Goal: Task Accomplishment & Management: Manage account settings

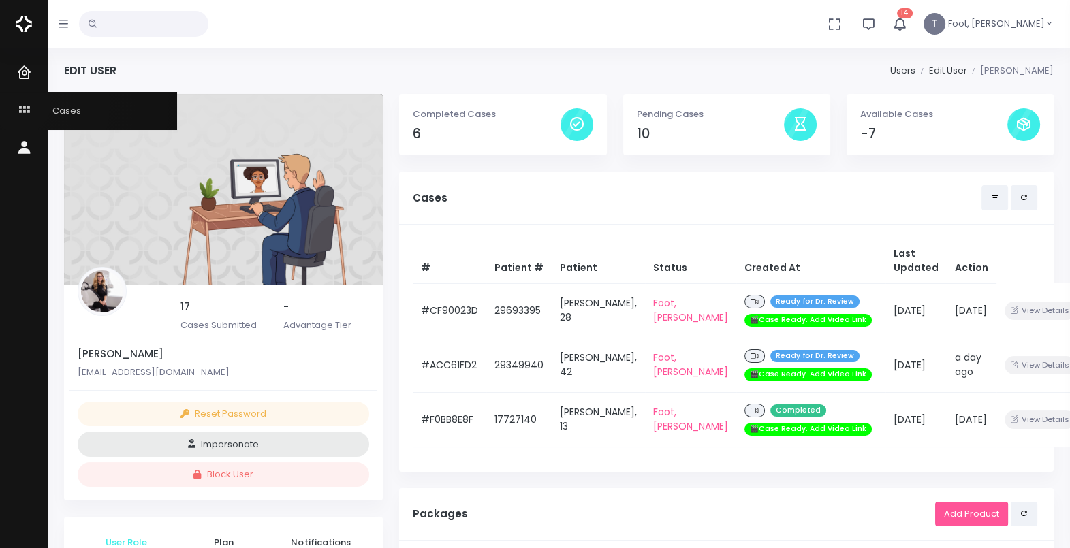
click at [21, 104] on icon "scrollable content" at bounding box center [25, 110] width 19 height 17
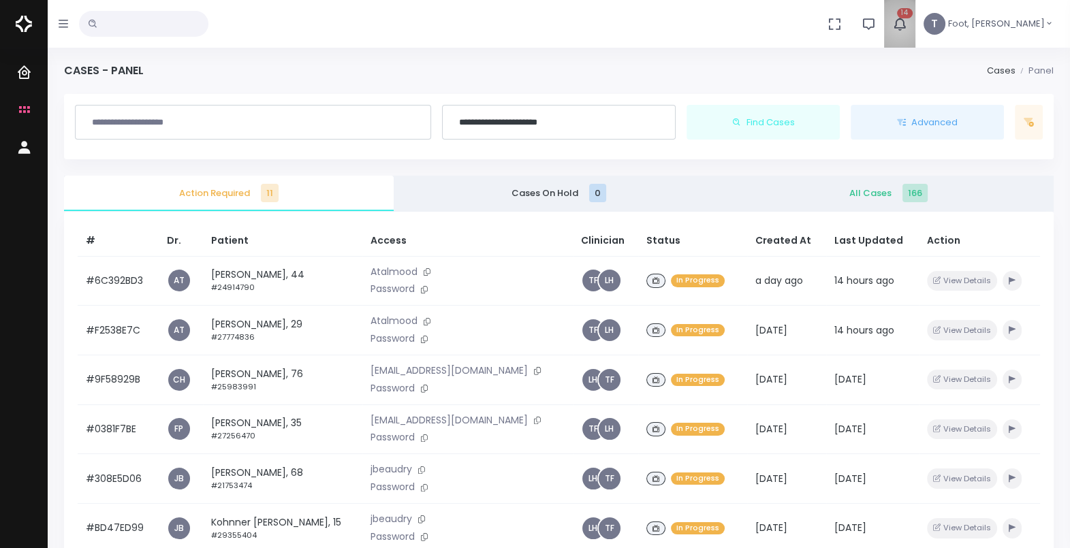
click at [907, 25] on icon "button" at bounding box center [899, 23] width 15 height 15
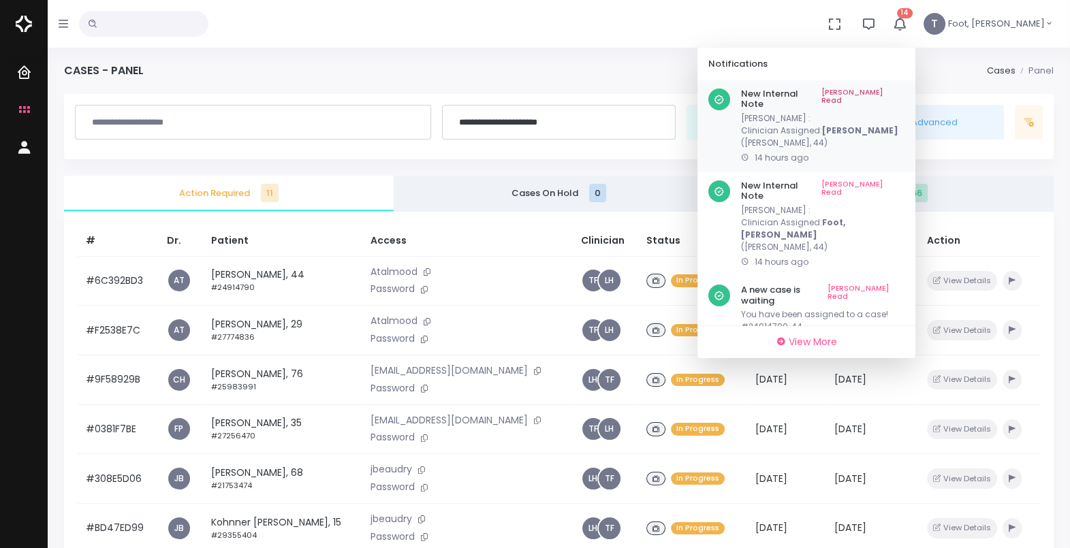
click at [904, 92] on link "[PERSON_NAME] Read" at bounding box center [862, 99] width 83 height 21
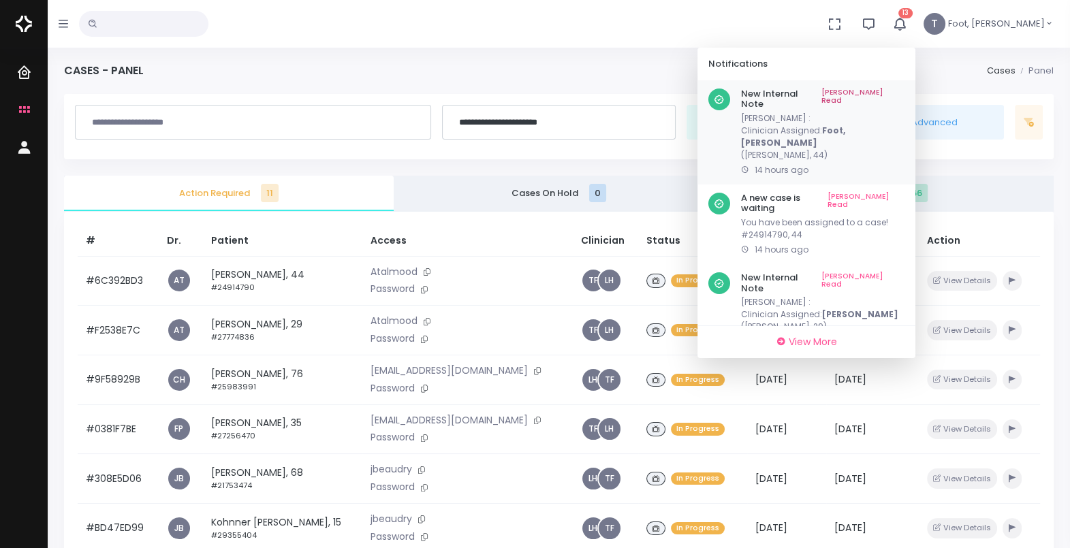
click at [904, 93] on link "[PERSON_NAME] Read" at bounding box center [862, 99] width 83 height 21
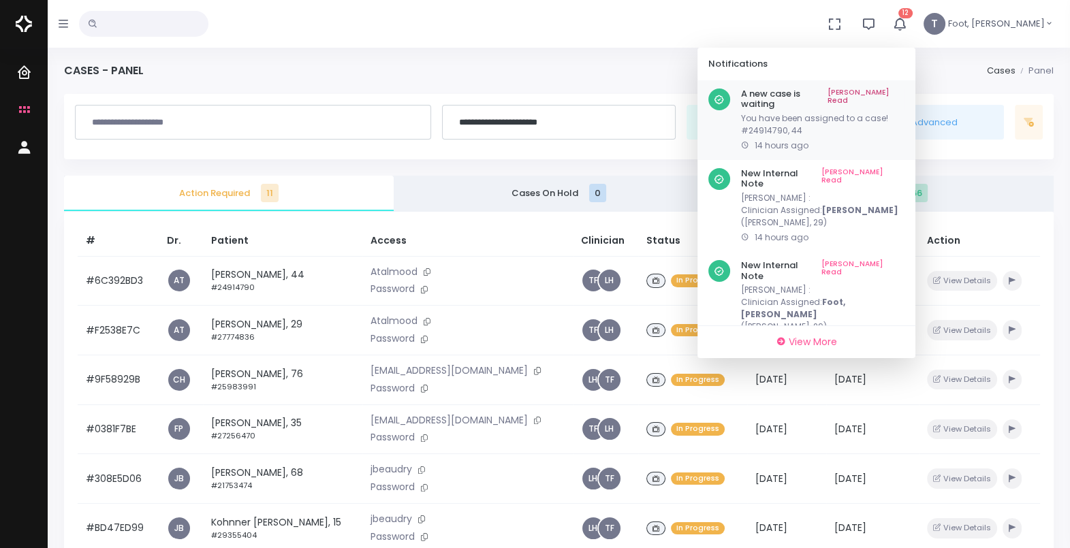
click at [904, 96] on link "[PERSON_NAME] Read" at bounding box center [866, 99] width 77 height 21
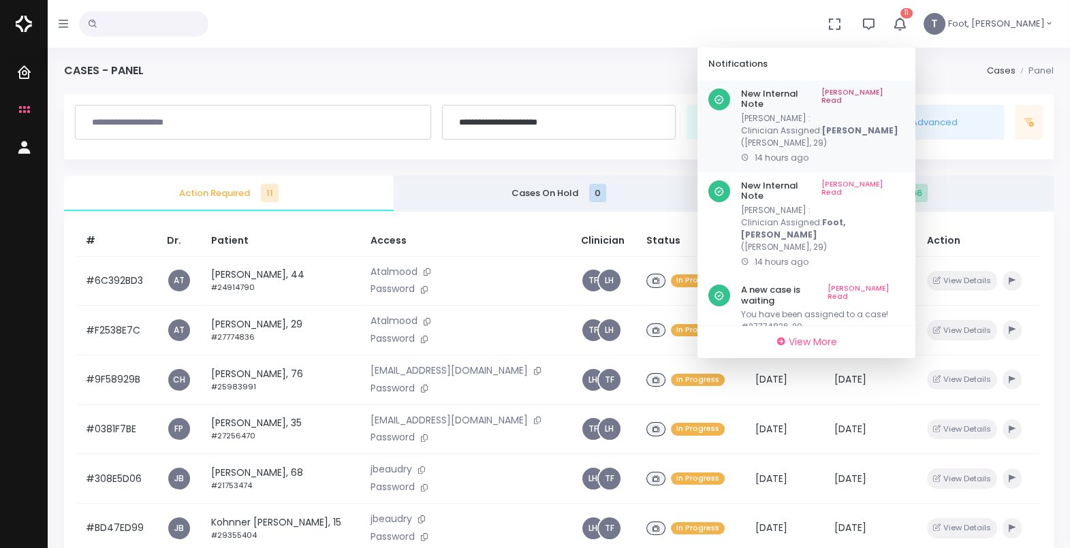
click at [904, 93] on link "[PERSON_NAME] Read" at bounding box center [862, 99] width 83 height 21
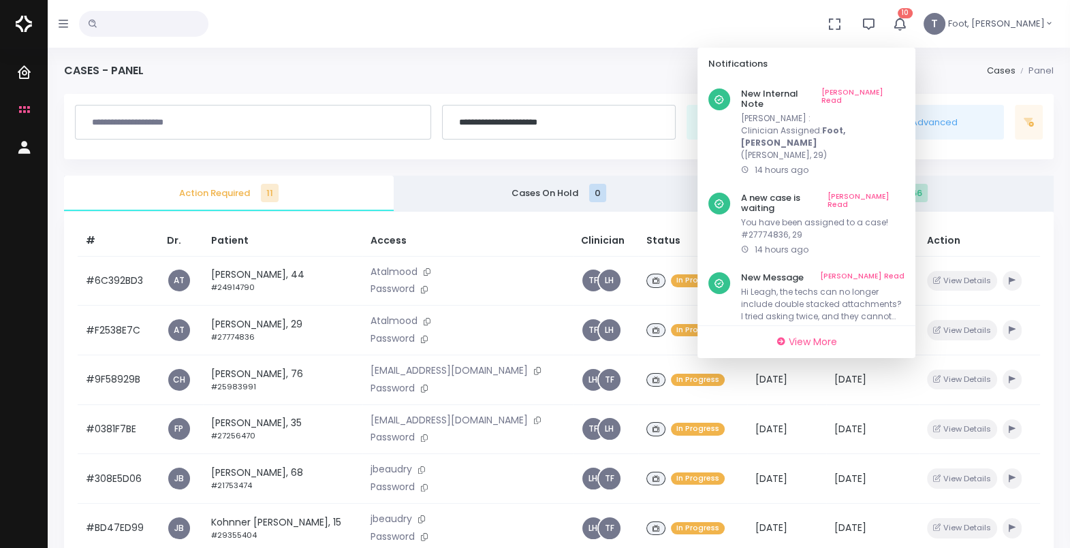
click at [904, 93] on link "[PERSON_NAME] Read" at bounding box center [862, 99] width 83 height 21
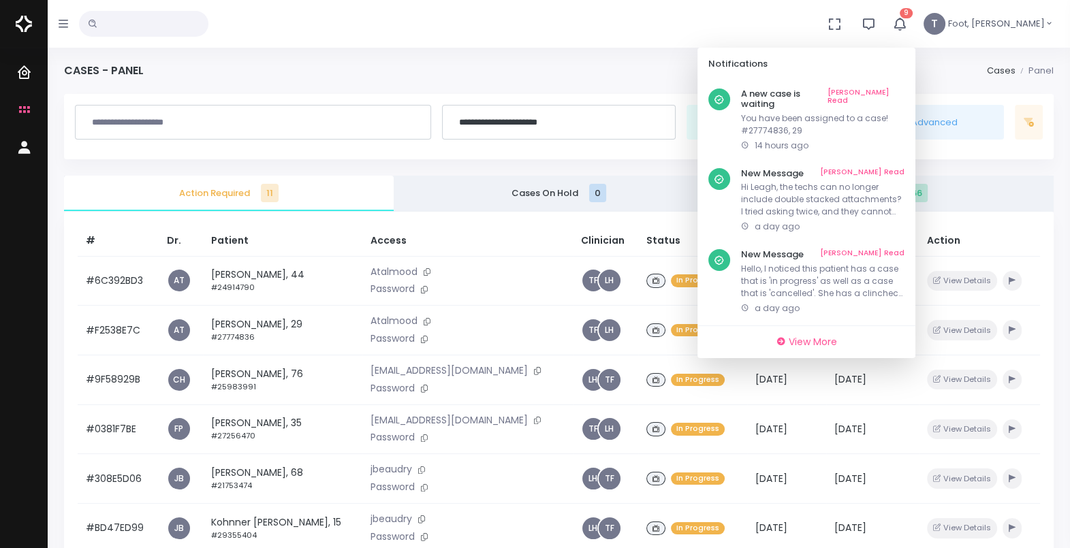
click at [904, 93] on link "[PERSON_NAME] Read" at bounding box center [866, 99] width 77 height 21
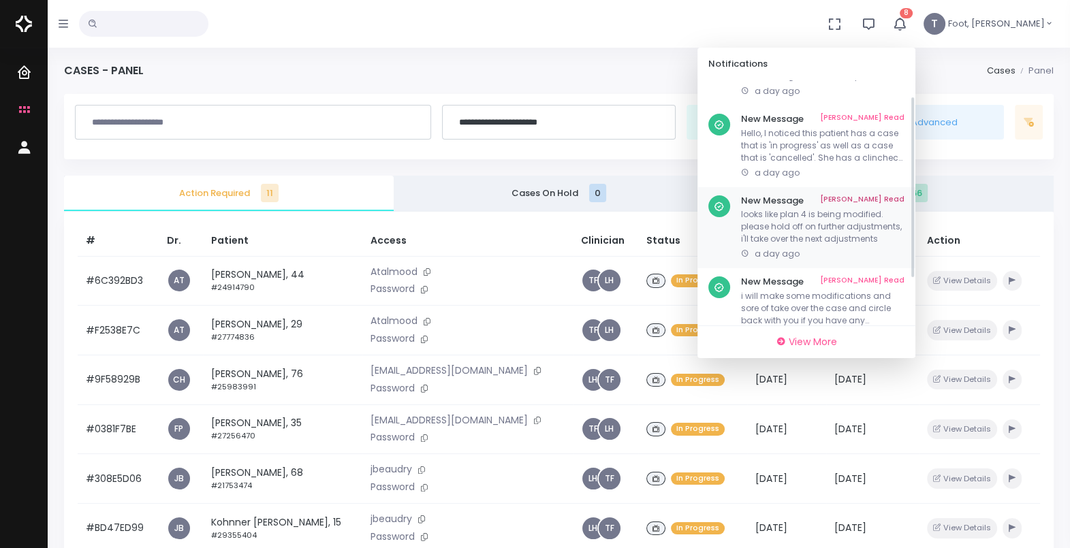
scroll to position [82, 0]
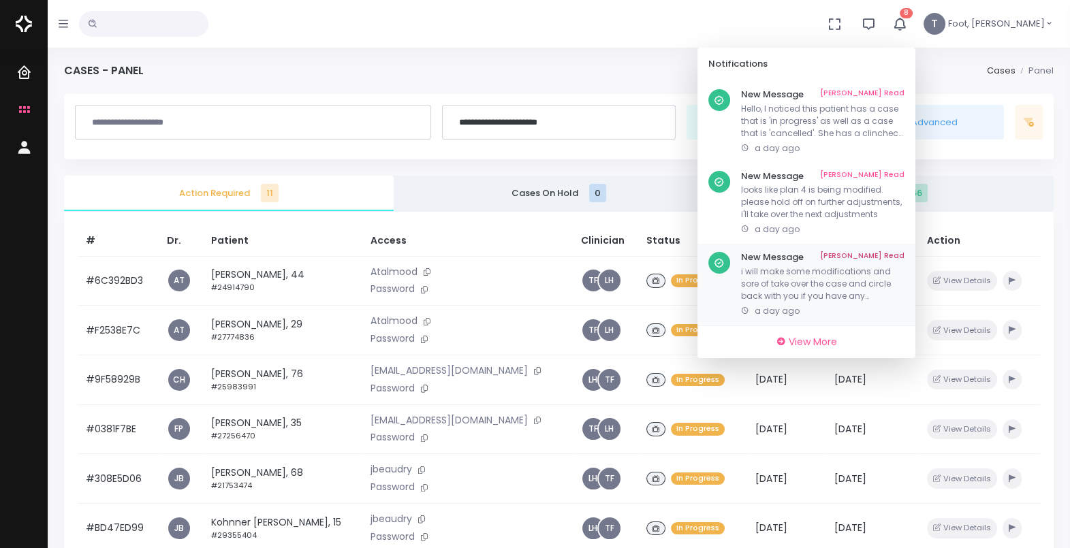
click at [885, 272] on p "i will make some modifications and sore of take over the case and circle back w…" at bounding box center [822, 284] width 163 height 37
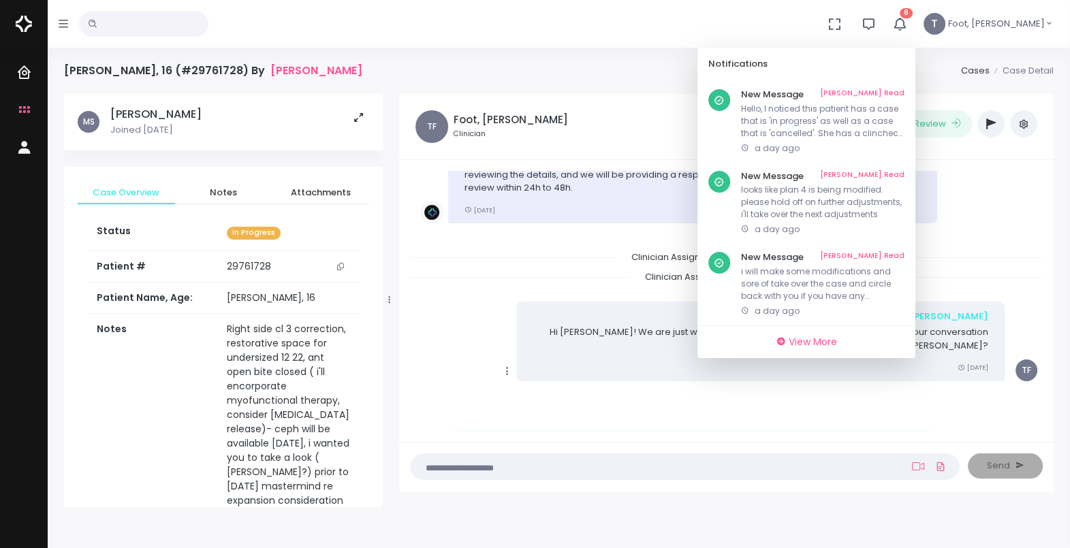
scroll to position [170, 0]
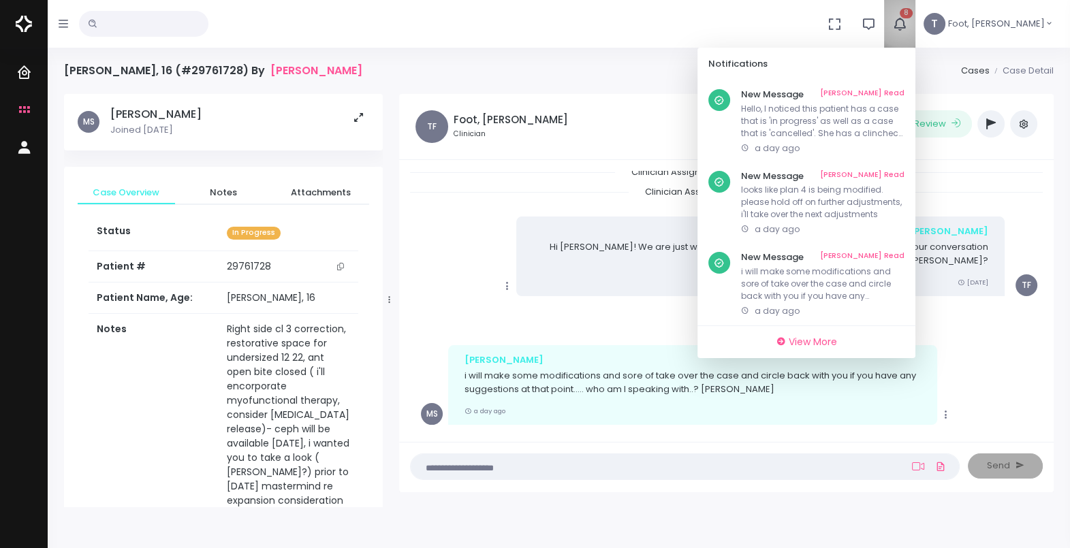
click at [907, 21] on icon "button" at bounding box center [899, 23] width 15 height 15
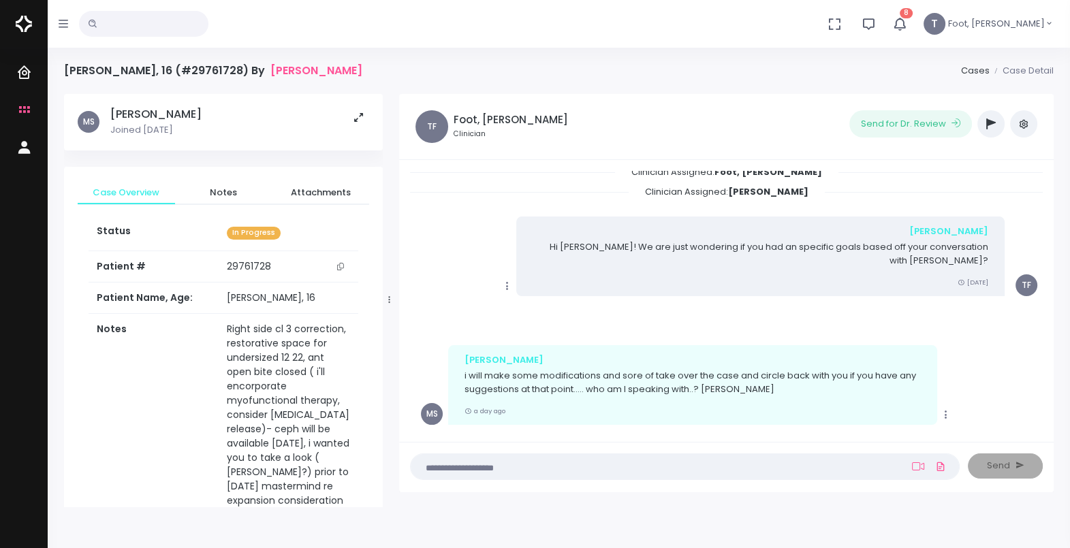
click at [908, 24] on icon "button" at bounding box center [900, 24] width 16 height 16
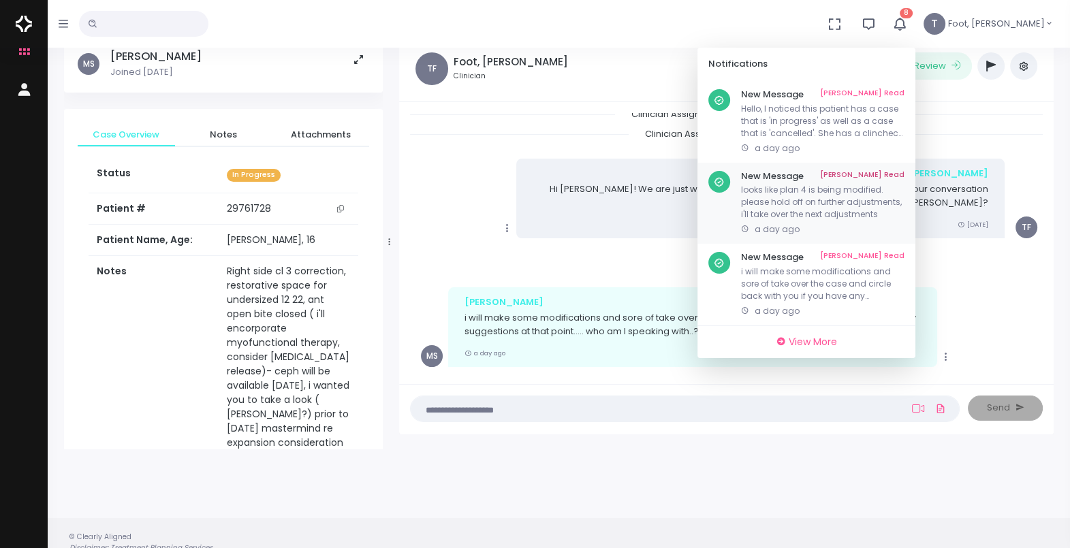
scroll to position [84, 0]
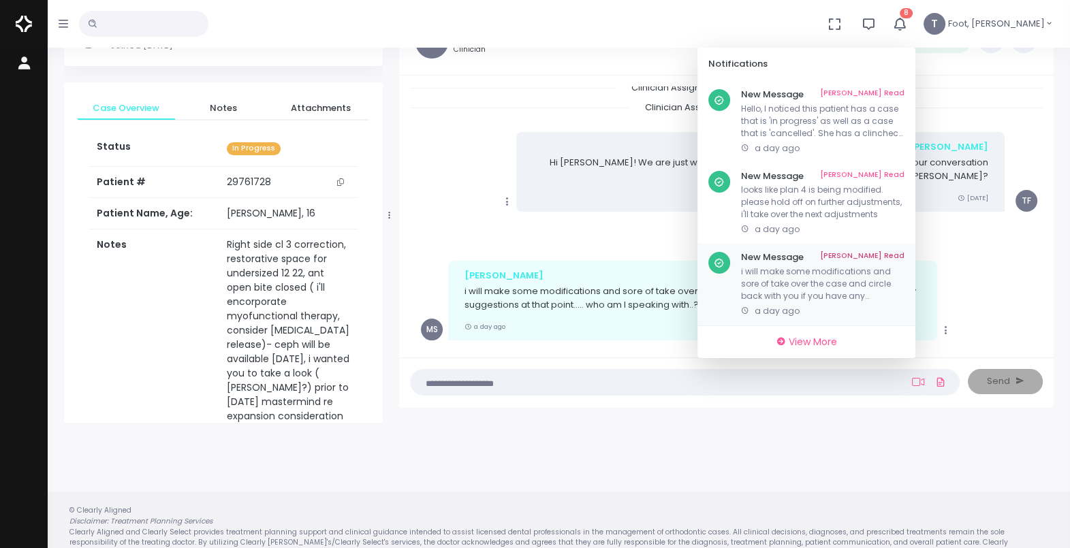
click at [865, 269] on p "i will make some modifications and sore of take over the case and circle back w…" at bounding box center [822, 284] width 163 height 37
click at [904, 255] on link "[PERSON_NAME] Read" at bounding box center [862, 257] width 84 height 11
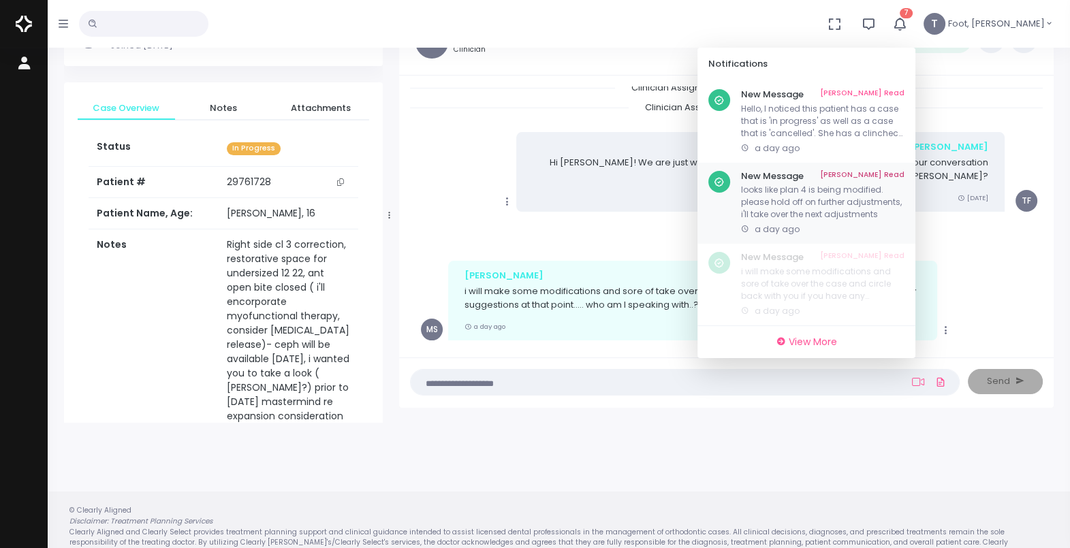
scroll to position [1, 0]
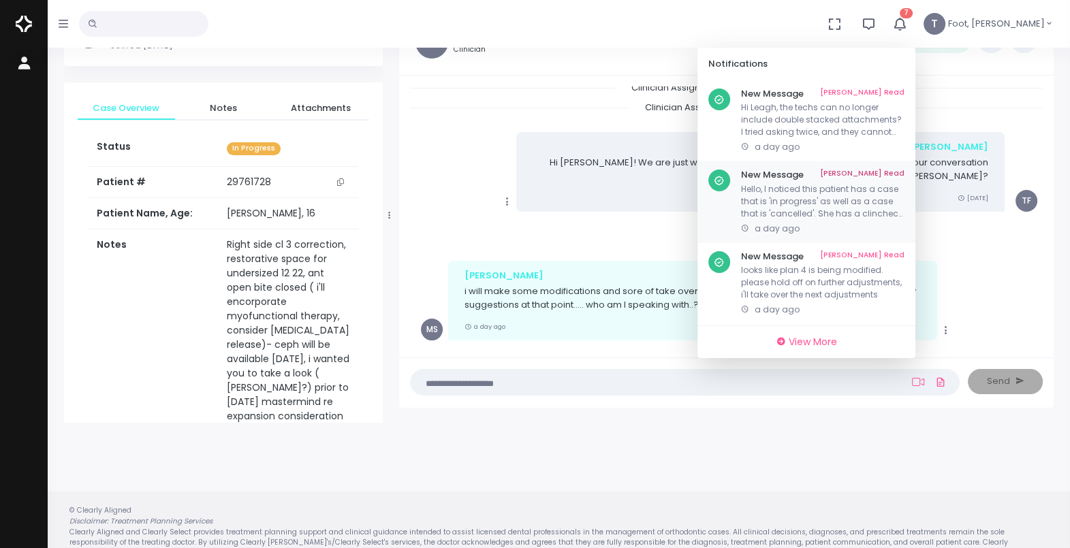
click at [904, 195] on p "Hello, I noticed this patient has a case that is 'in progress' as well as a cas…" at bounding box center [822, 201] width 163 height 37
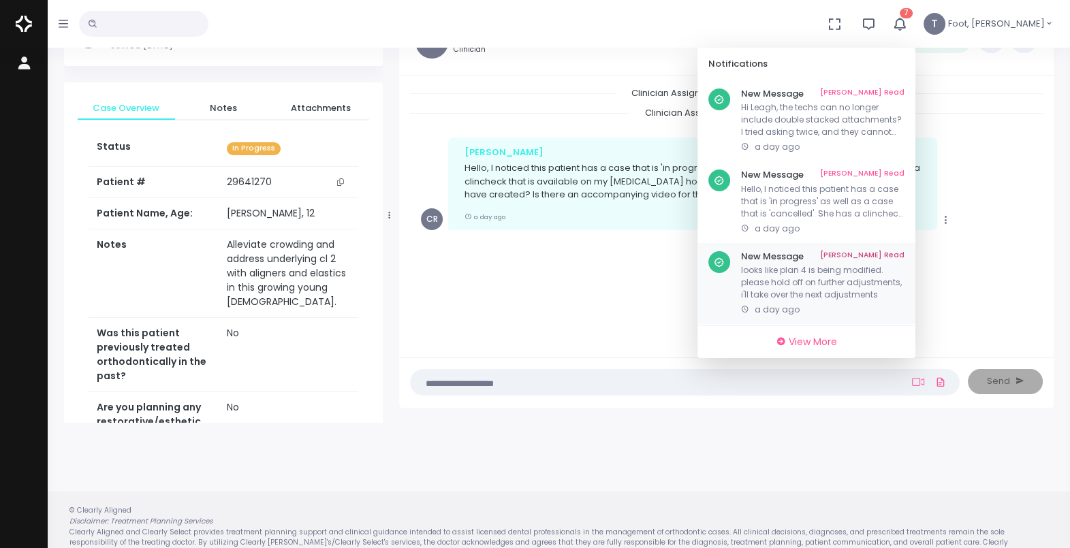
click at [885, 266] on p "looks like plan 4 is being modified. please hold off on further adjustments, i'…" at bounding box center [822, 282] width 163 height 37
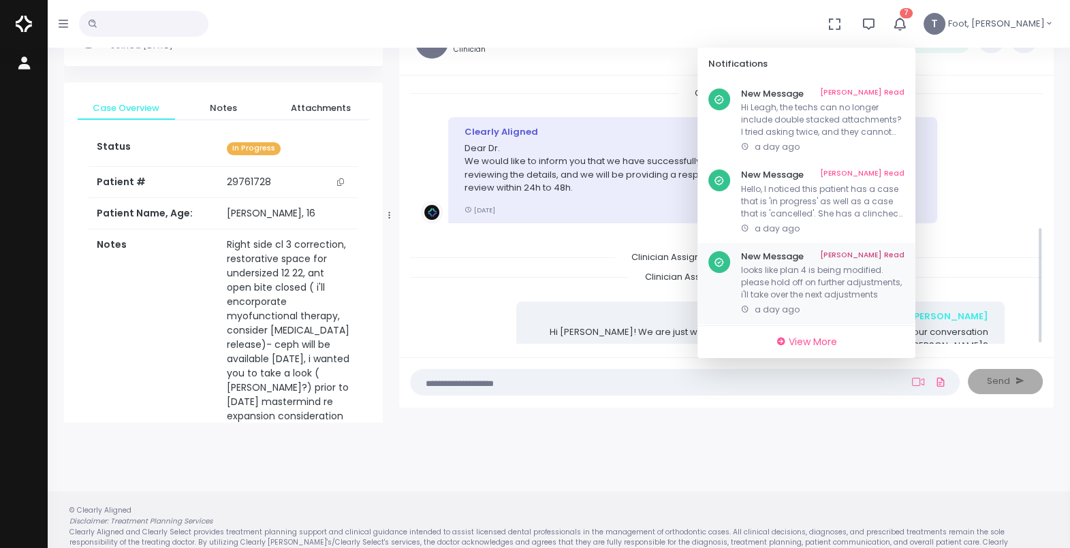
scroll to position [310, 0]
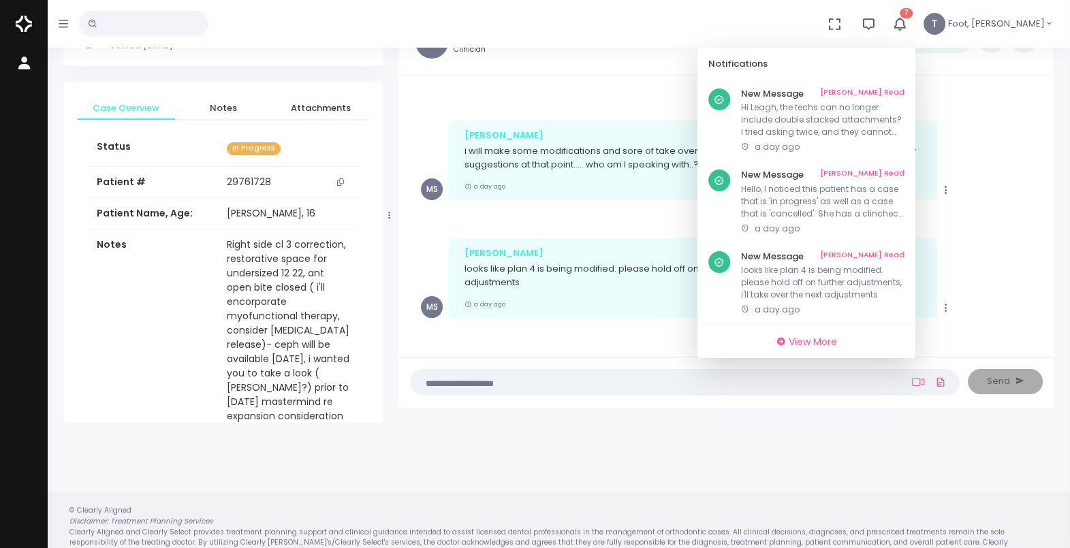
click at [915, 32] on button "7" at bounding box center [899, 24] width 31 height 48
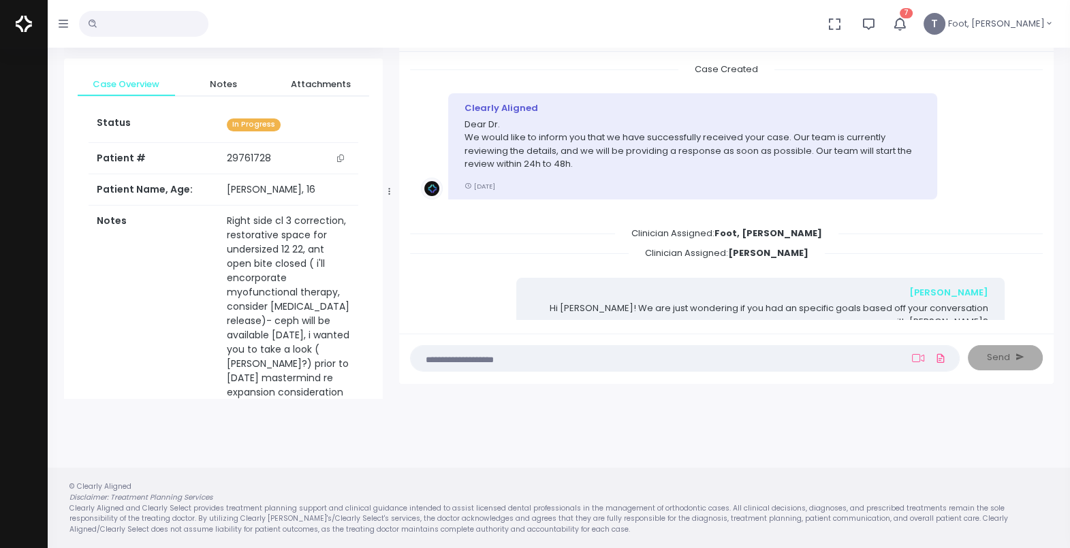
scroll to position [0, 0]
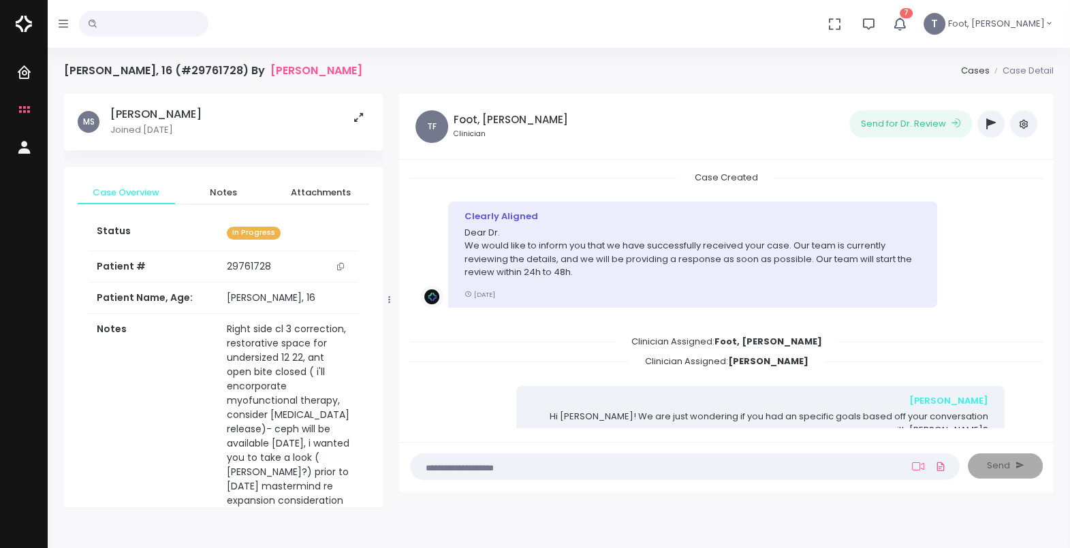
click at [908, 22] on icon "button" at bounding box center [900, 24] width 16 height 16
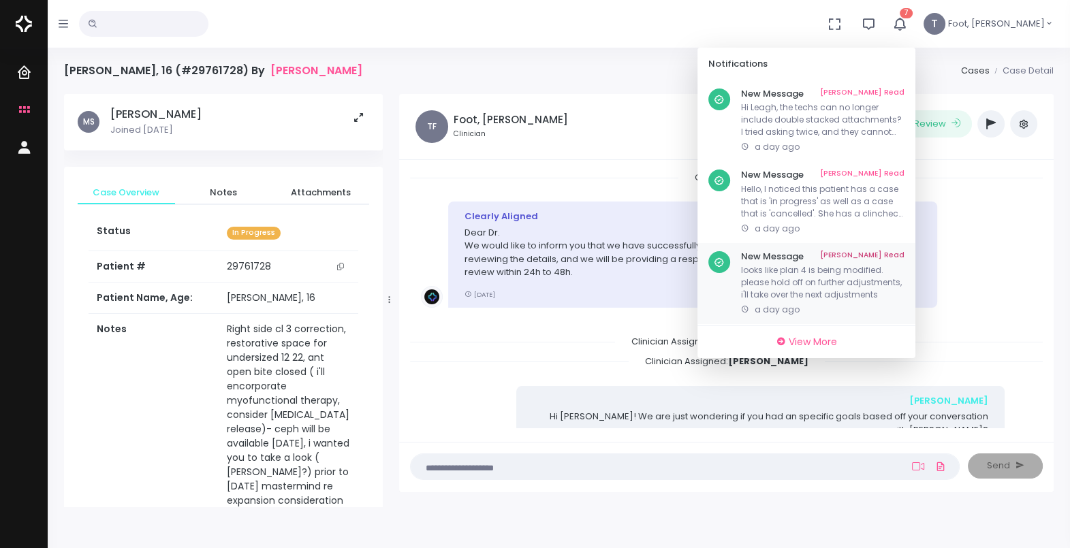
click at [904, 253] on link "[PERSON_NAME] Read" at bounding box center [862, 256] width 84 height 11
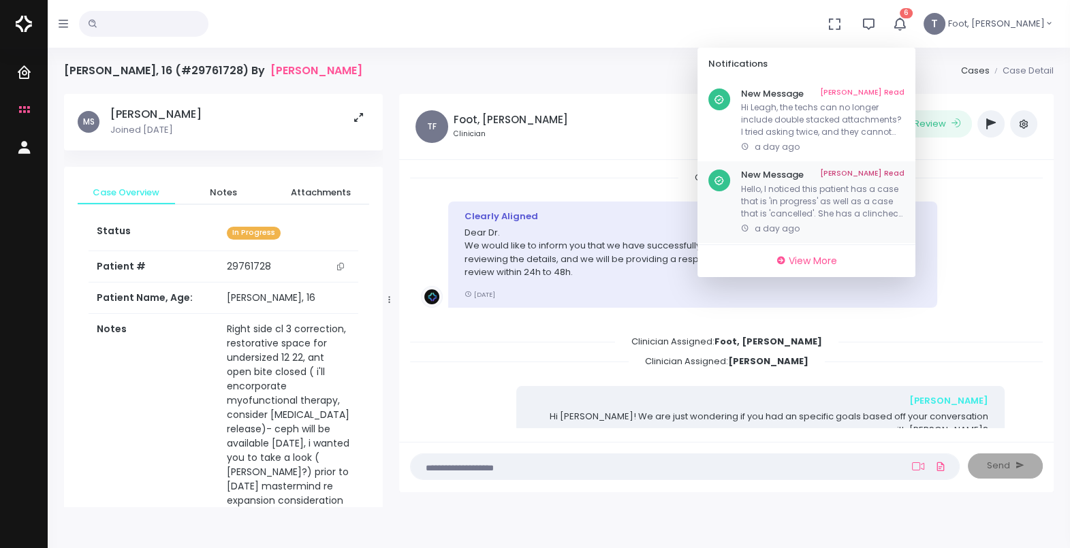
click at [904, 212] on p "Hello, I noticed this patient has a case that is 'in progress' as well as a cas…" at bounding box center [822, 201] width 163 height 37
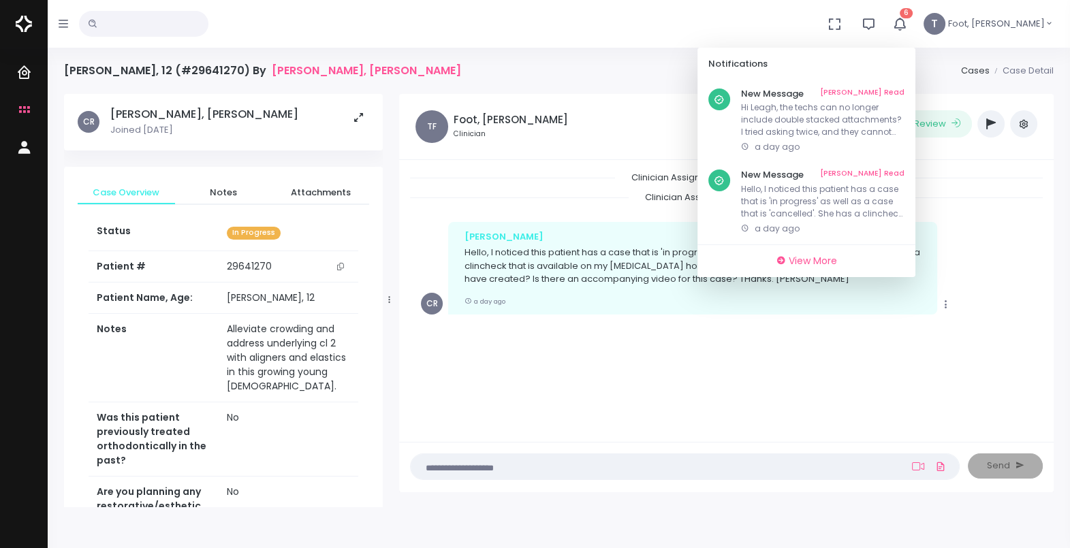
click at [908, 27] on icon "button" at bounding box center [900, 24] width 16 height 16
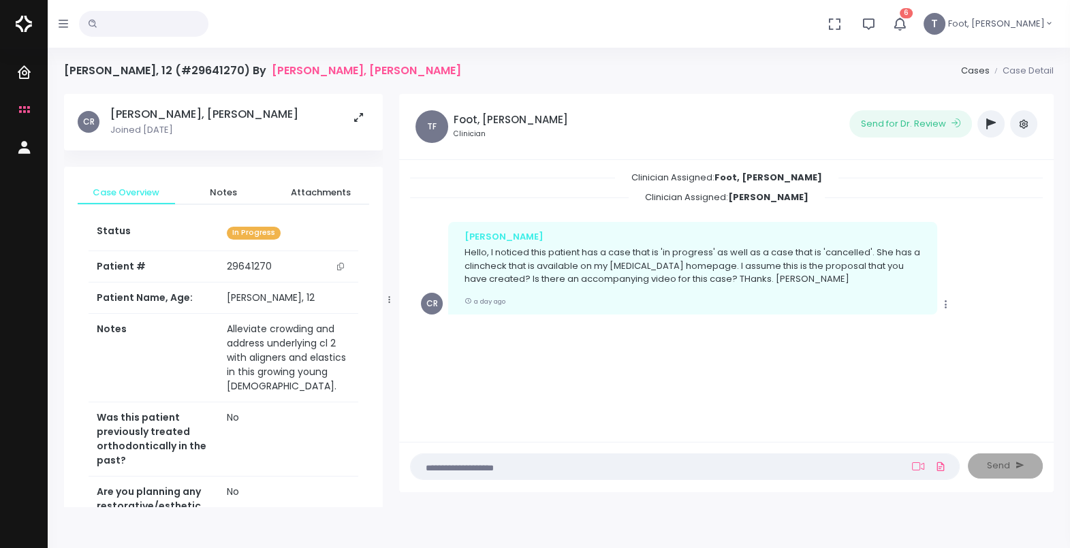
click at [908, 27] on icon "button" at bounding box center [900, 24] width 16 height 16
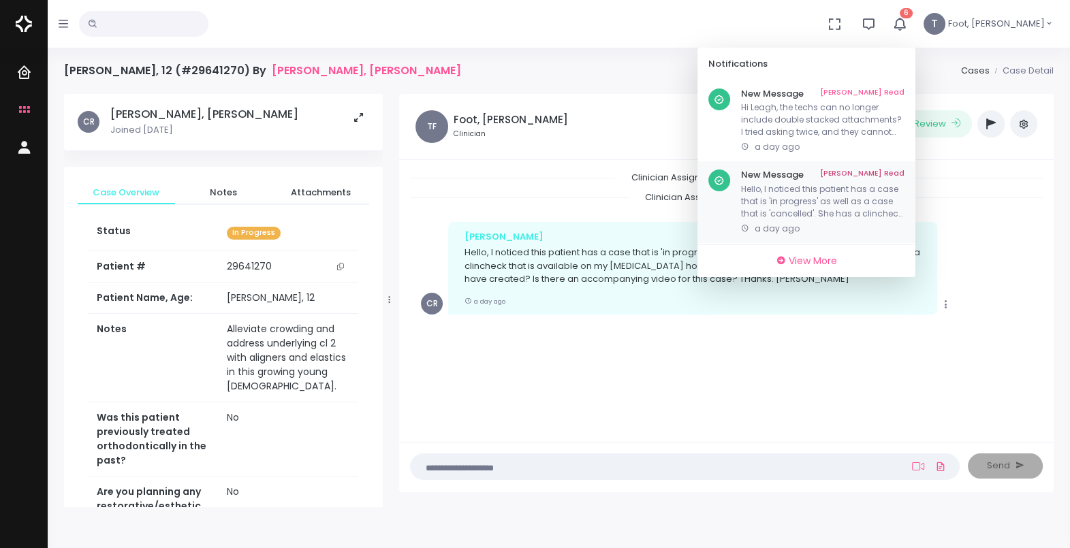
click at [904, 173] on link "[PERSON_NAME] Read" at bounding box center [862, 175] width 84 height 11
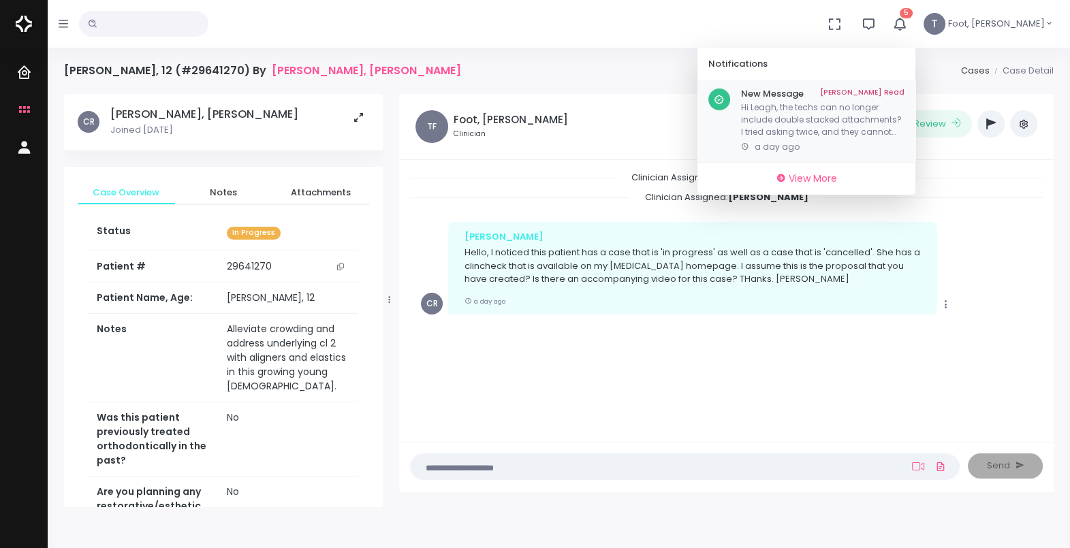
click at [889, 124] on p "Hi Leagh, the techs can no longer include double stacked attachments? I tried a…" at bounding box center [822, 119] width 163 height 37
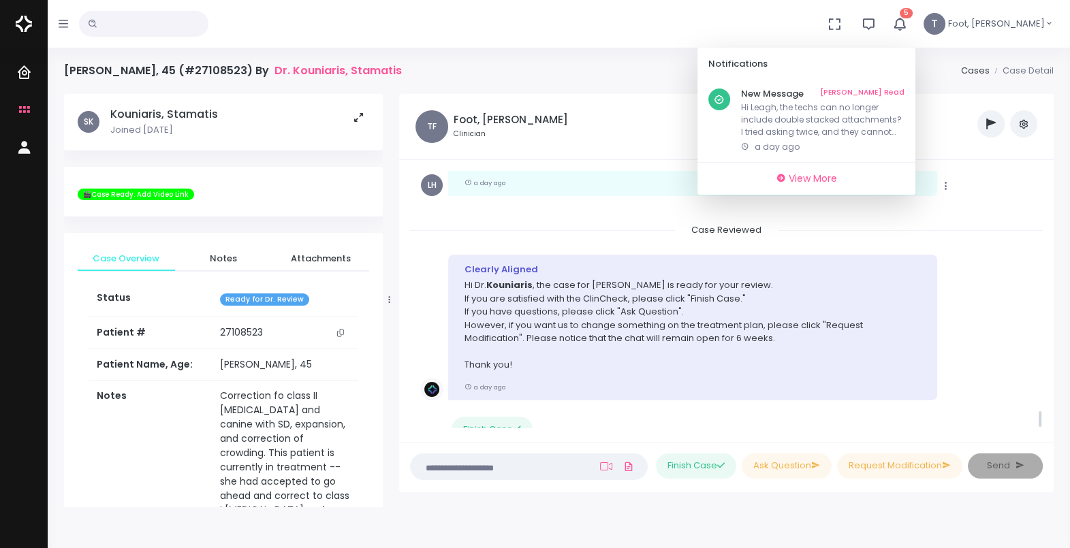
scroll to position [3300, 0]
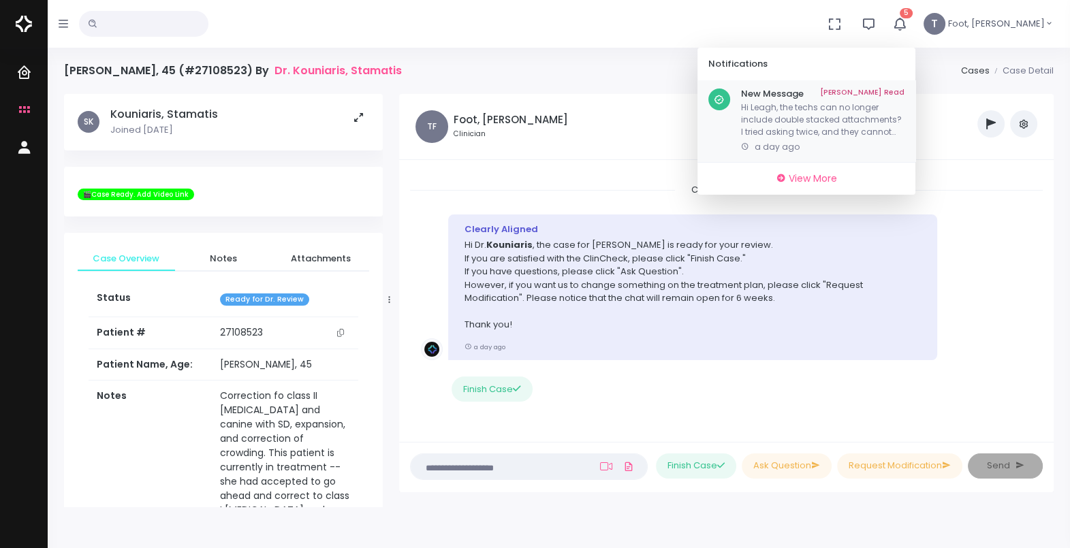
click at [904, 89] on link "[PERSON_NAME] Read" at bounding box center [862, 94] width 84 height 11
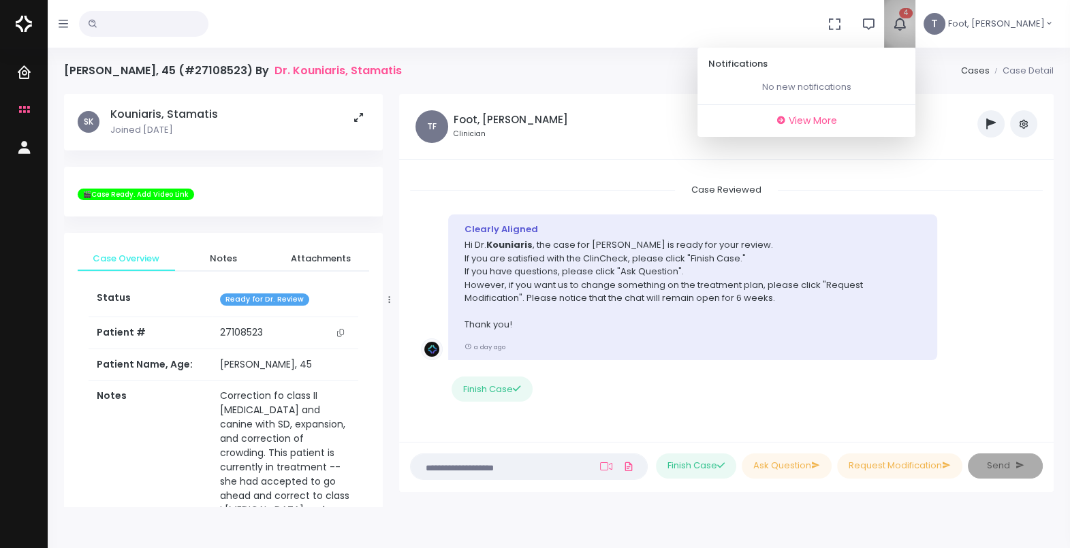
click at [915, 22] on button "4" at bounding box center [899, 24] width 31 height 48
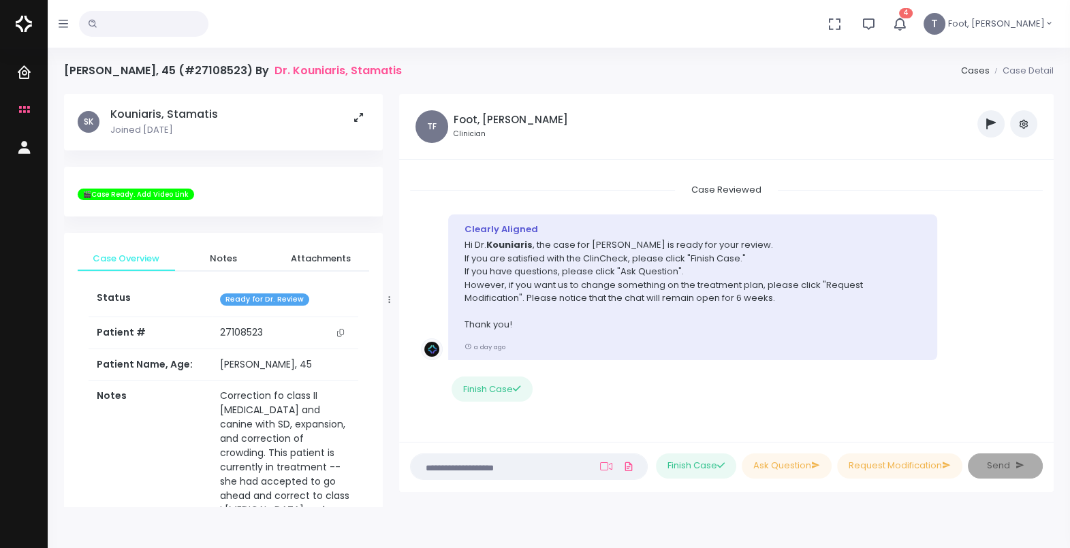
click at [908, 25] on icon "button" at bounding box center [900, 24] width 16 height 16
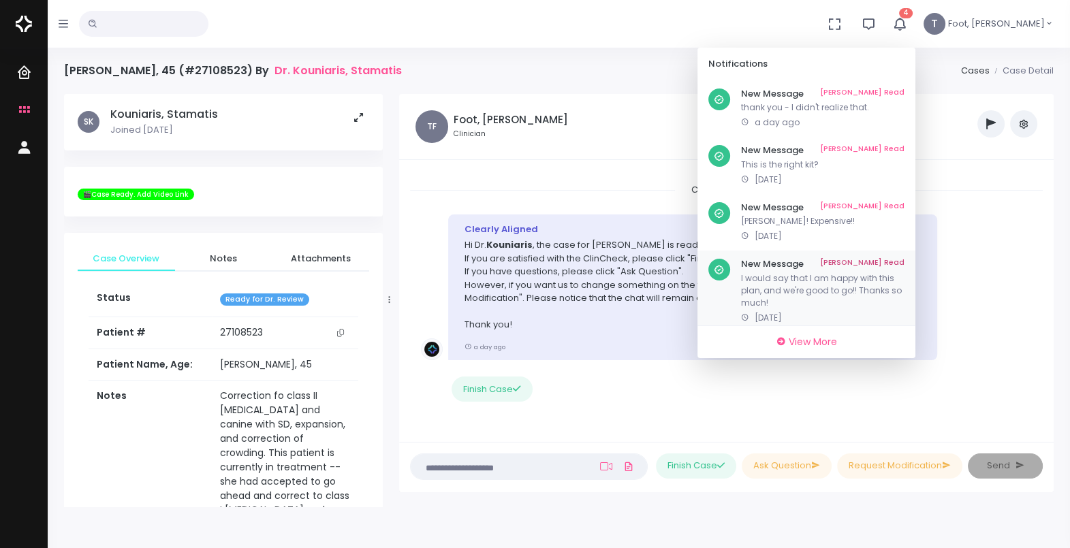
click at [853, 280] on p "I would say that I am happy with this plan, and we're good to go!! Thanks so mu…" at bounding box center [822, 290] width 163 height 37
click at [907, 27] on icon "button" at bounding box center [900, 24] width 16 height 16
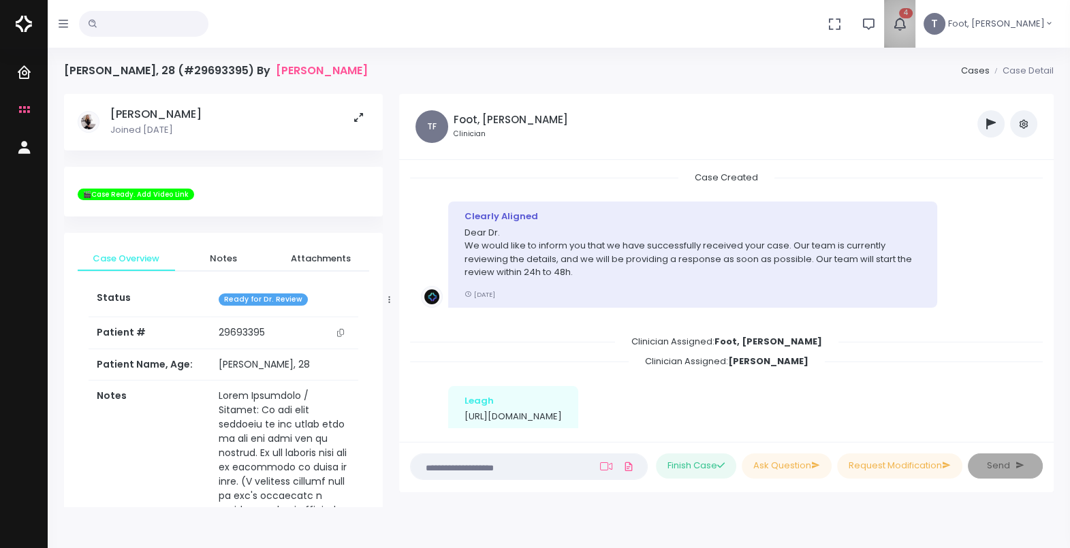
click at [908, 22] on icon "button" at bounding box center [900, 24] width 16 height 16
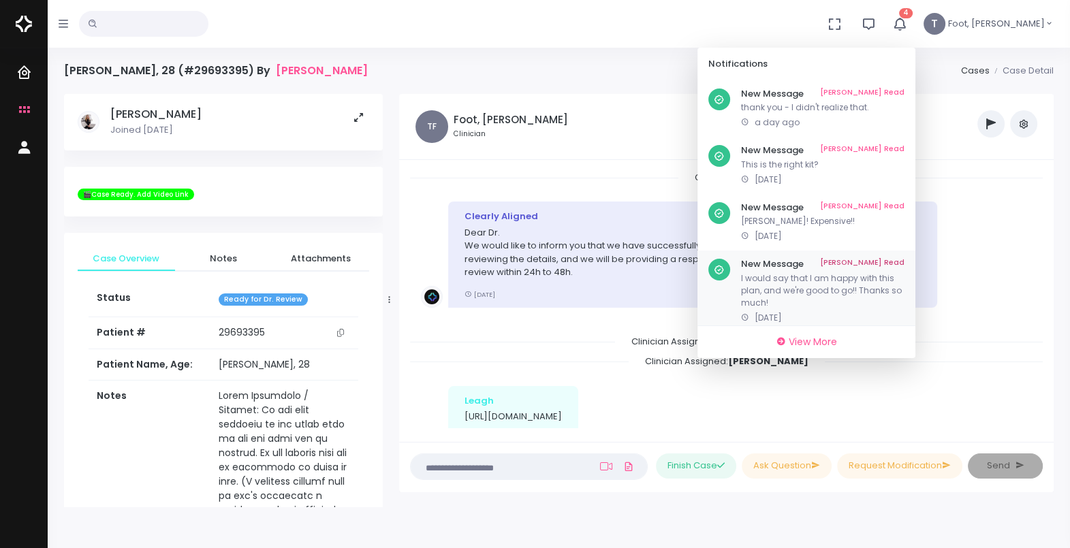
click at [904, 266] on link "[PERSON_NAME] Read" at bounding box center [862, 264] width 84 height 11
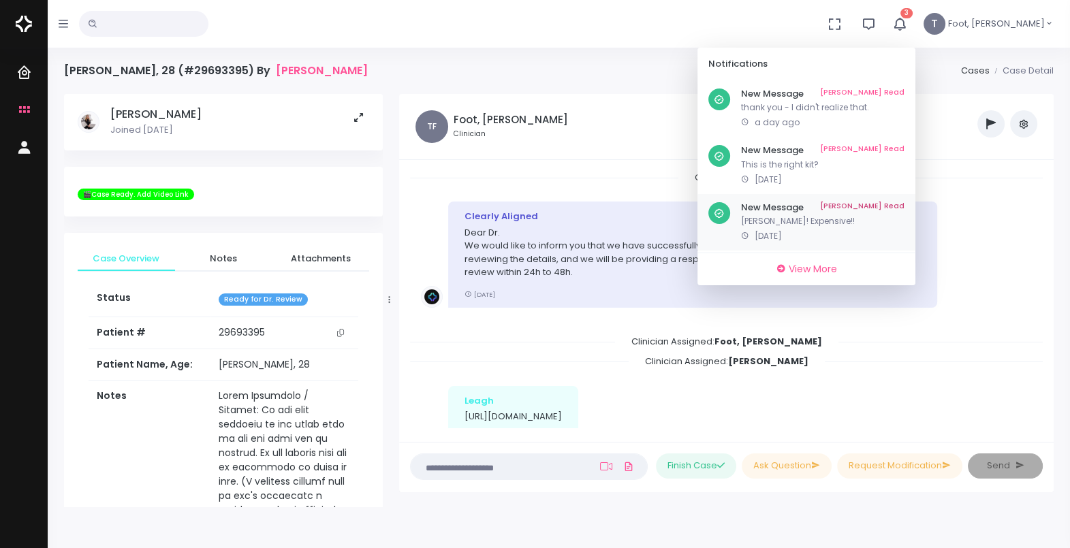
click at [864, 221] on p "[PERSON_NAME]! Expensive!!" at bounding box center [822, 221] width 163 height 12
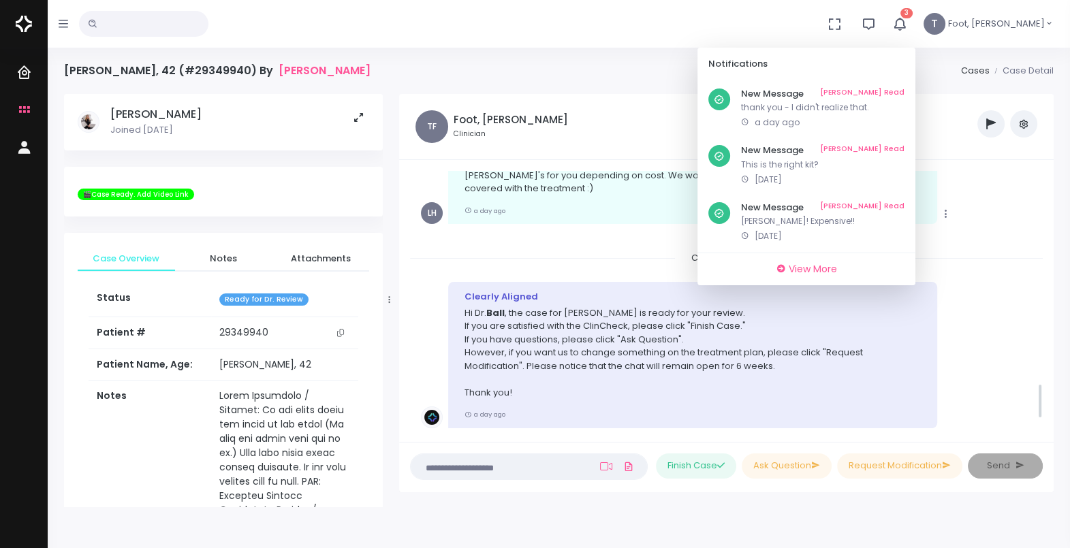
scroll to position [1609, 0]
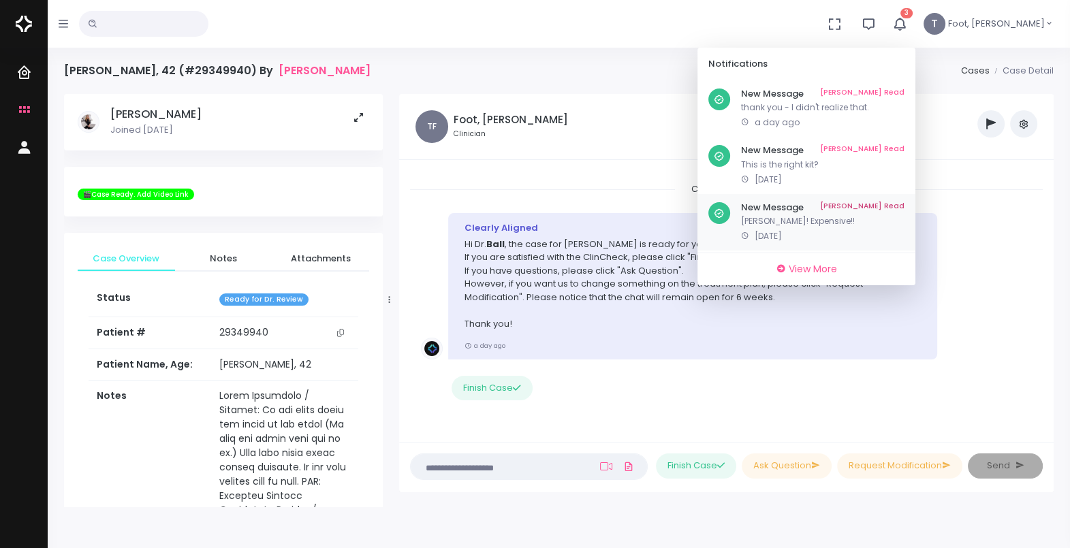
click at [904, 208] on link "[PERSON_NAME] Read" at bounding box center [862, 207] width 84 height 11
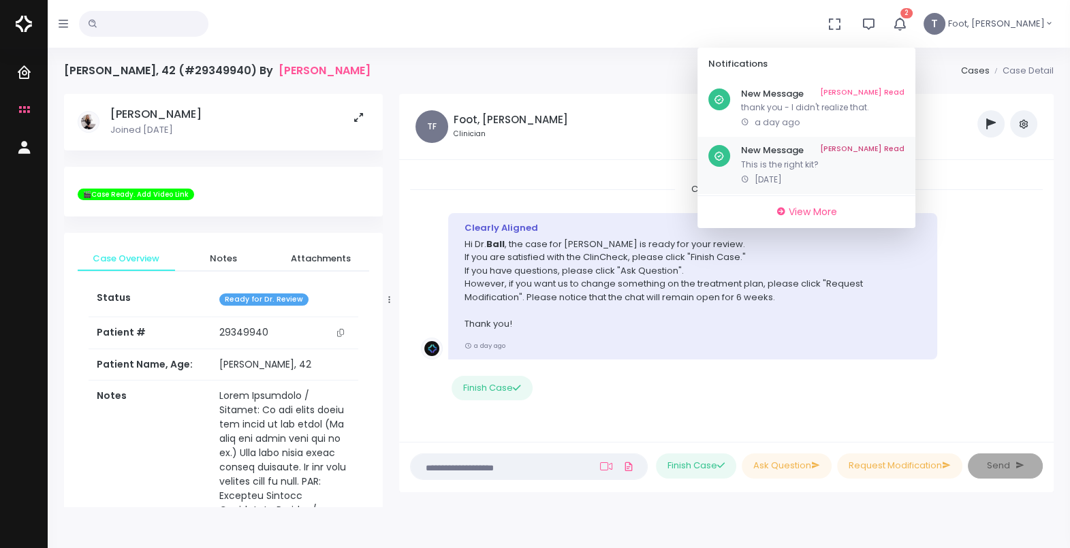
click at [904, 151] on link "[PERSON_NAME] Read" at bounding box center [862, 150] width 84 height 11
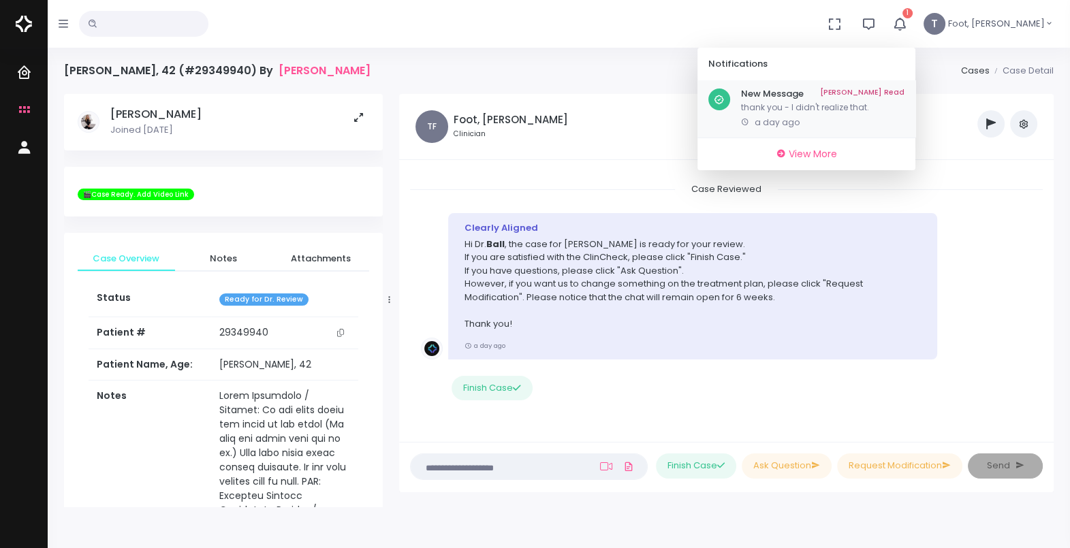
click at [904, 106] on p "thank you - I didn't realize that." at bounding box center [822, 107] width 163 height 12
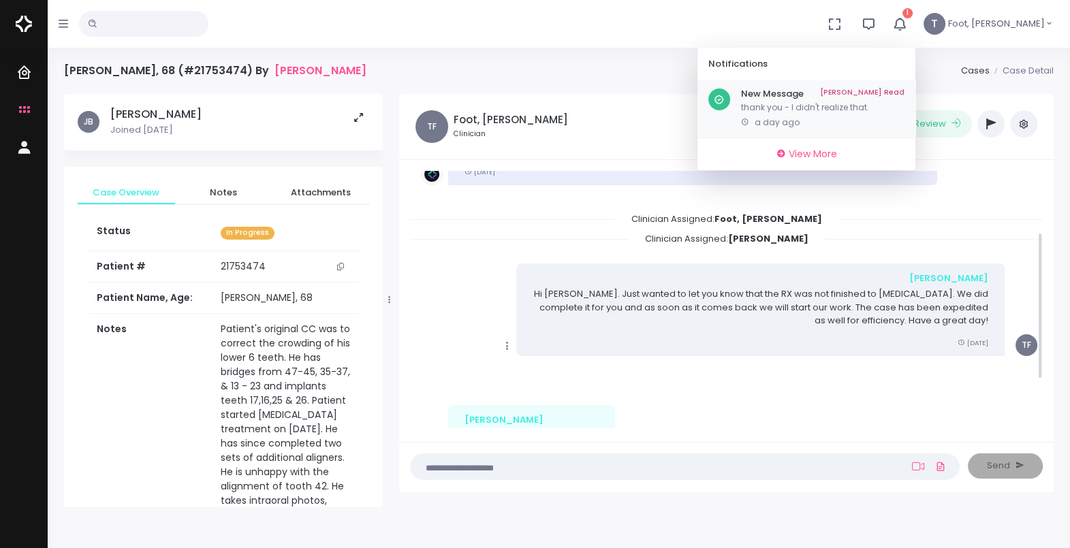
scroll to position [107, 0]
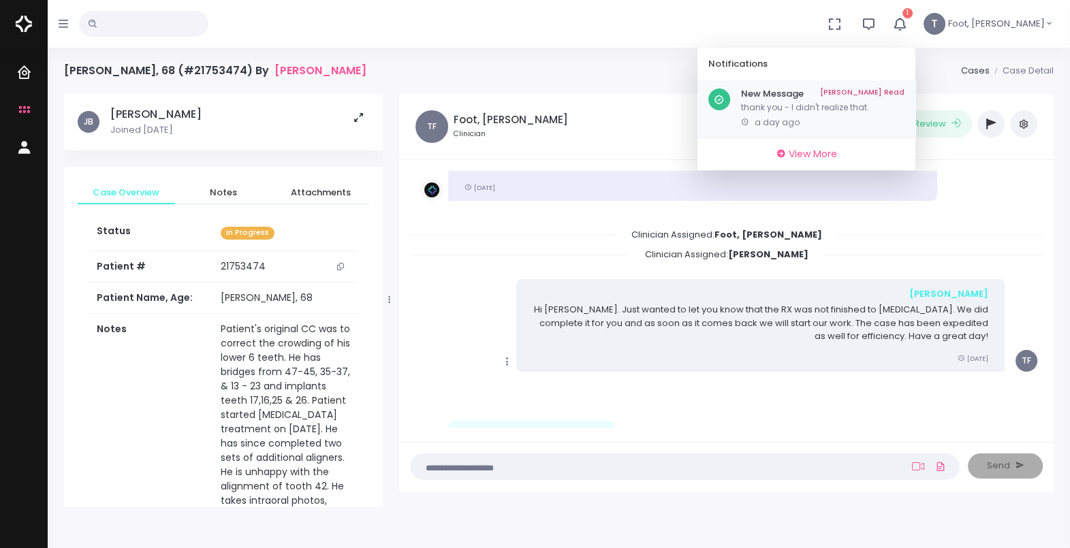
click at [904, 91] on link "[PERSON_NAME] Read" at bounding box center [862, 94] width 84 height 11
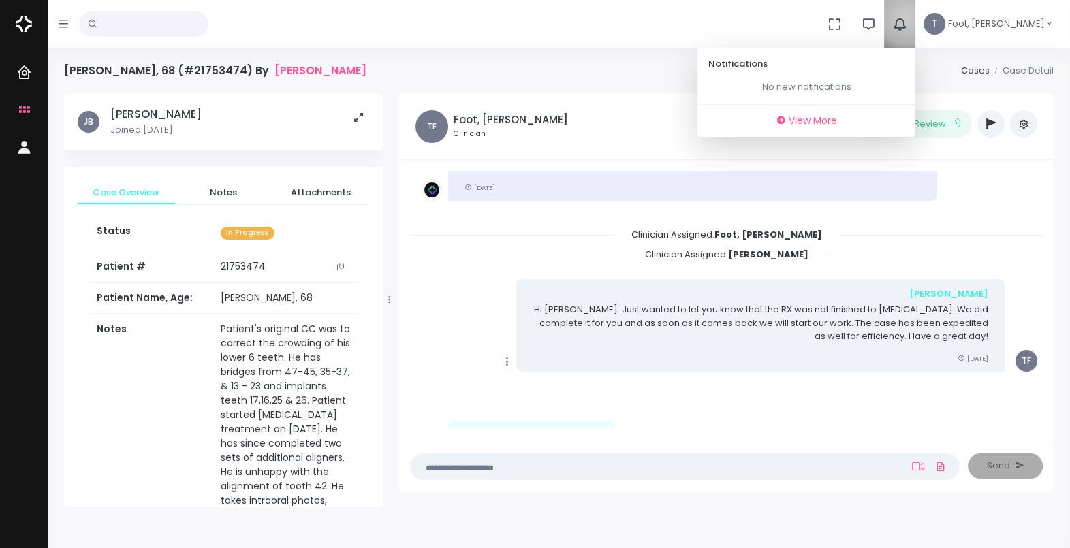
click at [907, 18] on icon "button" at bounding box center [900, 24] width 16 height 16
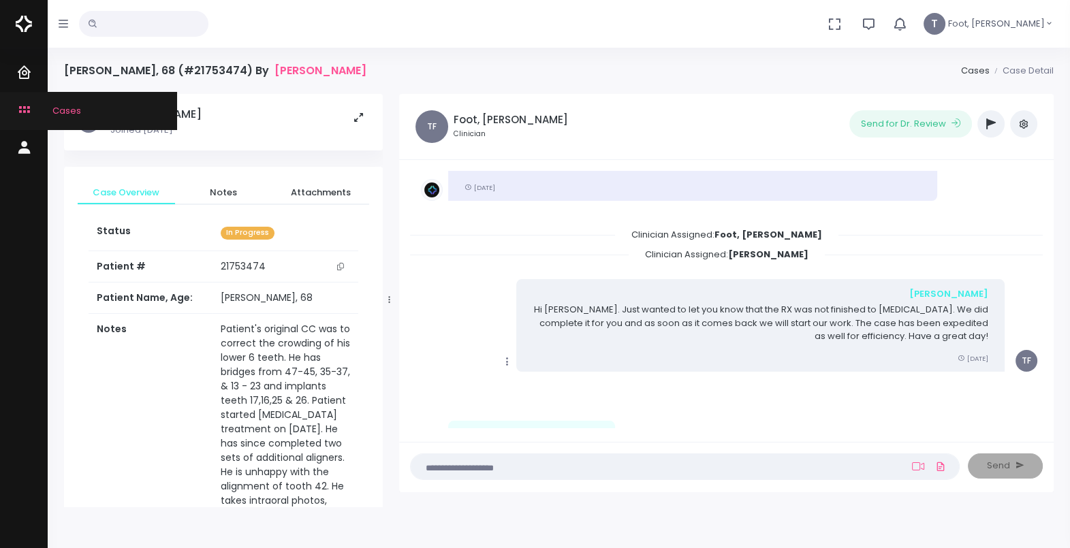
click at [48, 108] on span "Cases" at bounding box center [58, 110] width 46 height 13
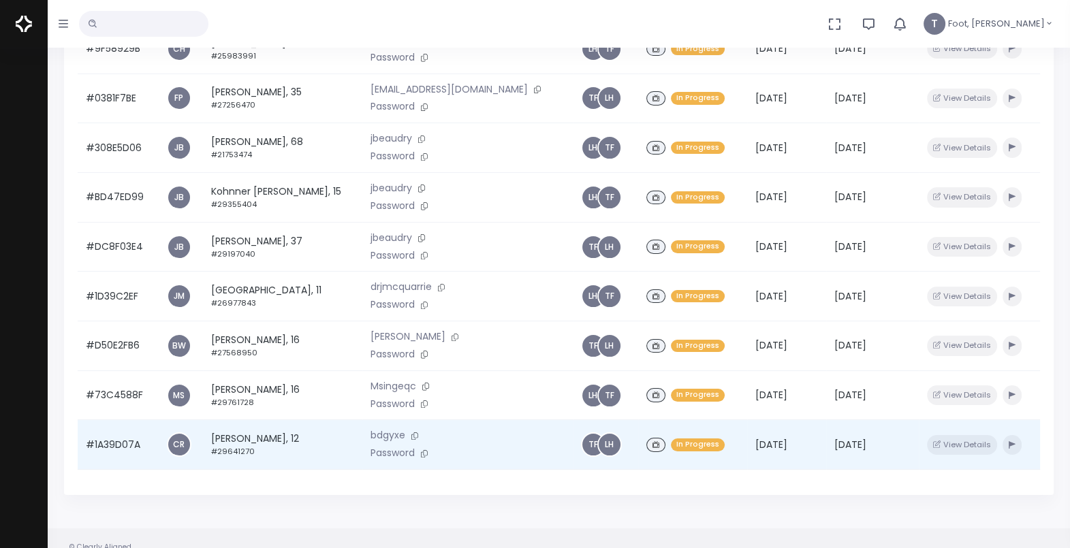
scroll to position [325, 0]
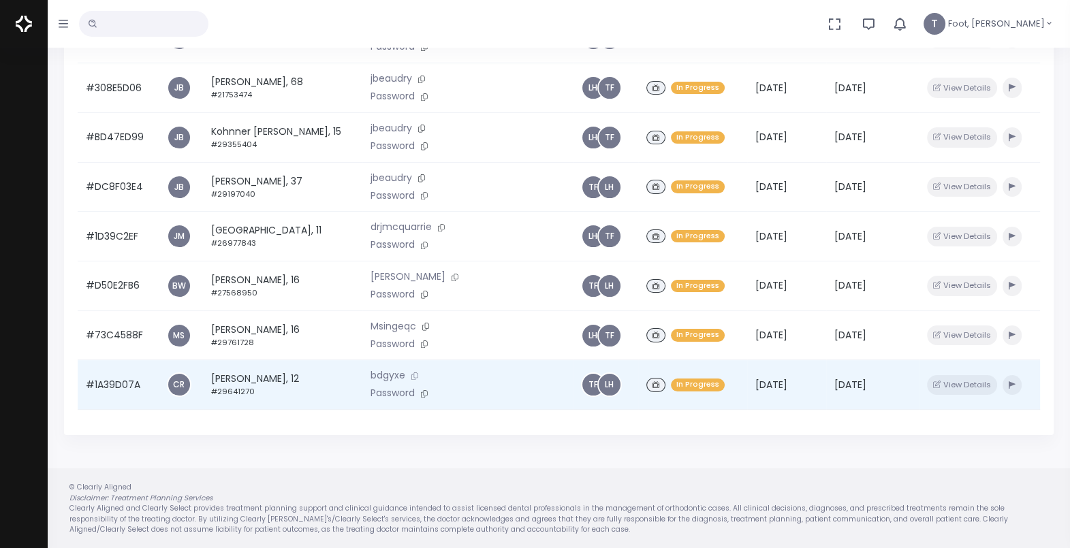
click at [405, 373] on button at bounding box center [414, 376] width 19 height 14
click at [405, 377] on button at bounding box center [414, 376] width 19 height 14
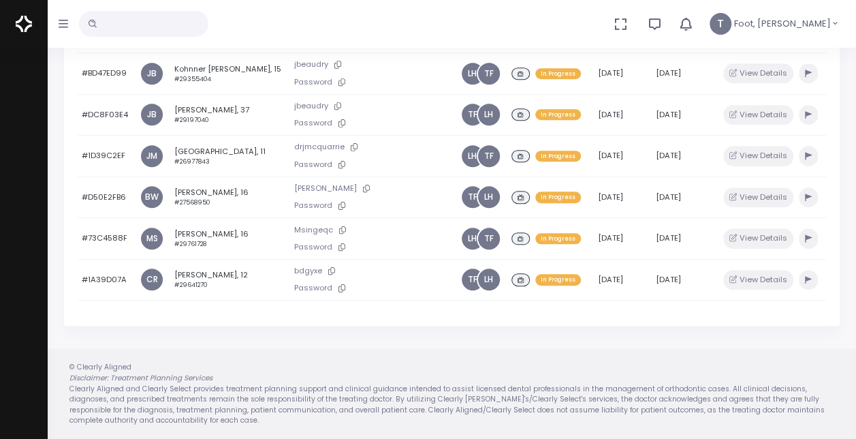
scroll to position [61, 0]
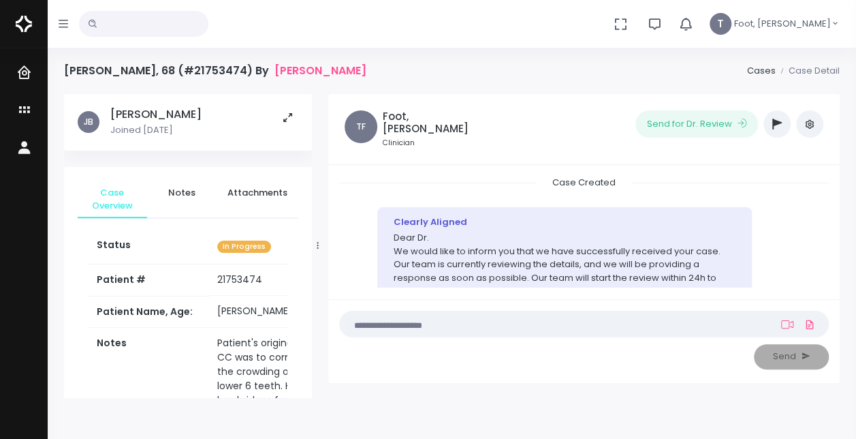
scroll to position [360, 0]
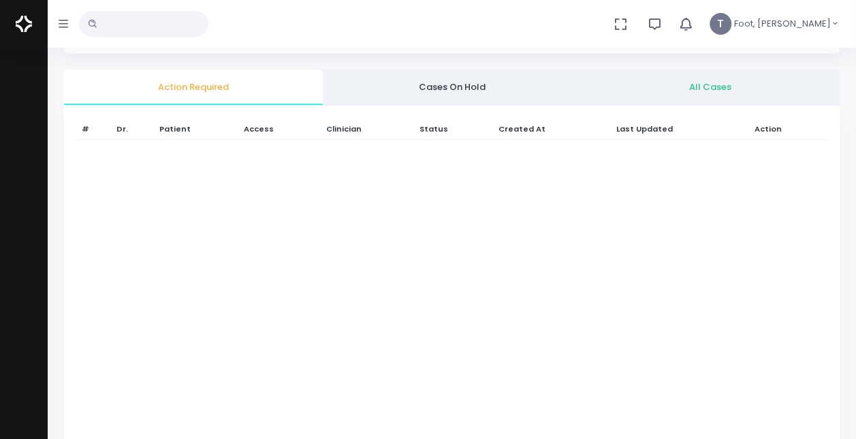
scroll to position [108, 0]
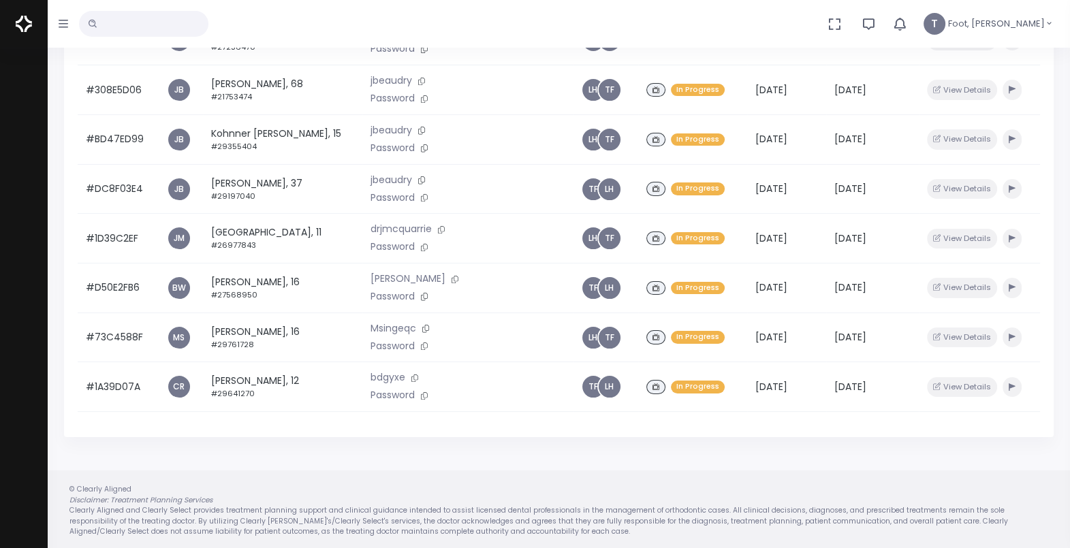
scroll to position [325, 0]
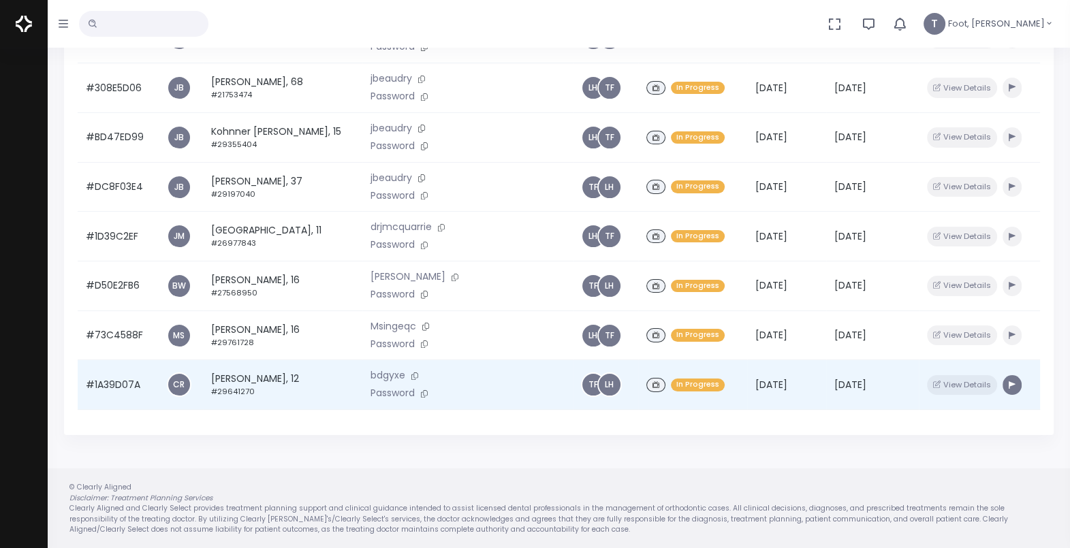
click at [1009, 386] on icon "button" at bounding box center [1012, 384] width 7 height 7
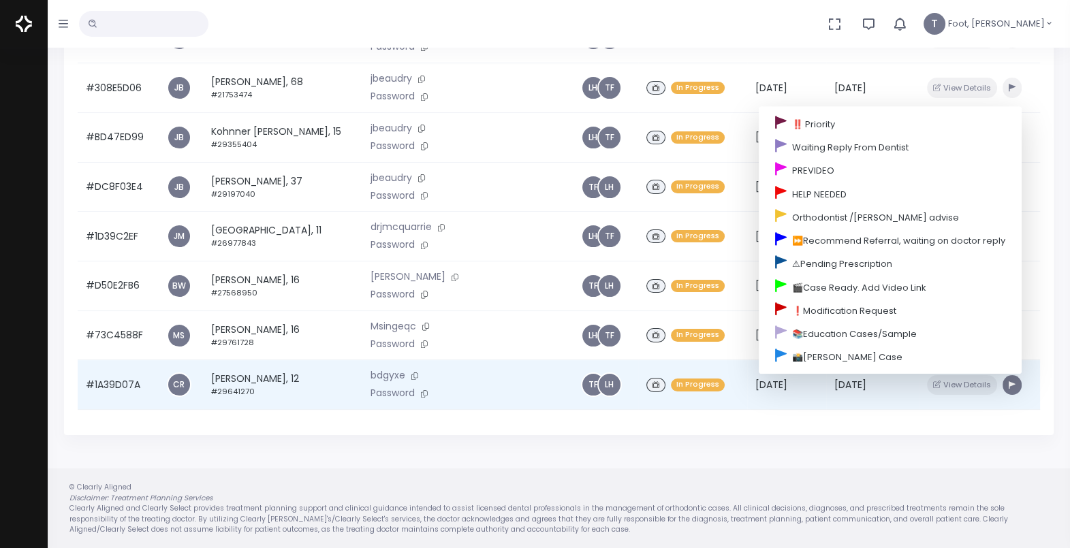
scroll to position [74, 0]
click at [832, 289] on link "🎬Case Ready. Add Video Link" at bounding box center [890, 286] width 263 height 23
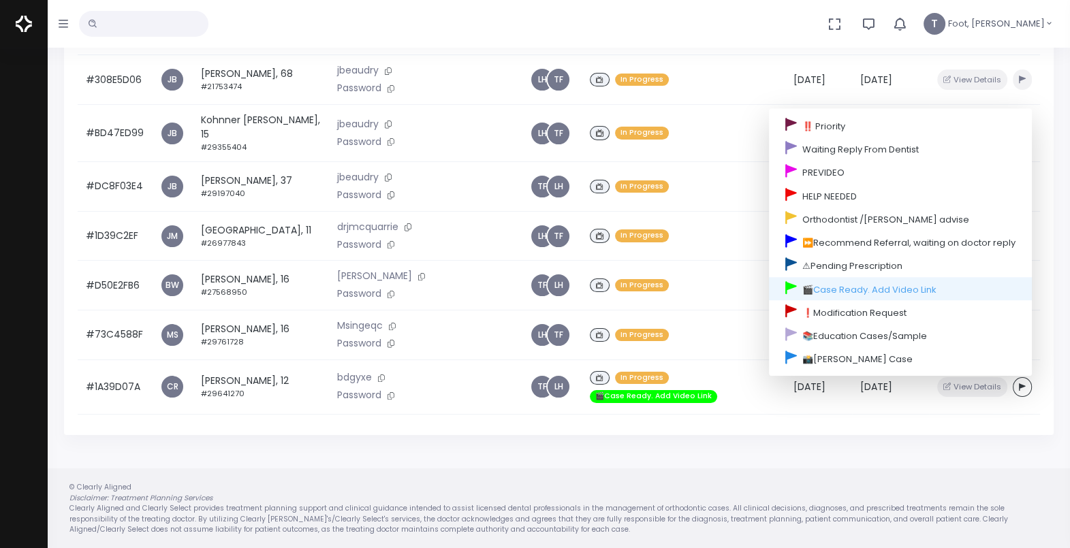
click at [263, 453] on div "**********" at bounding box center [559, 112] width 1022 height 874
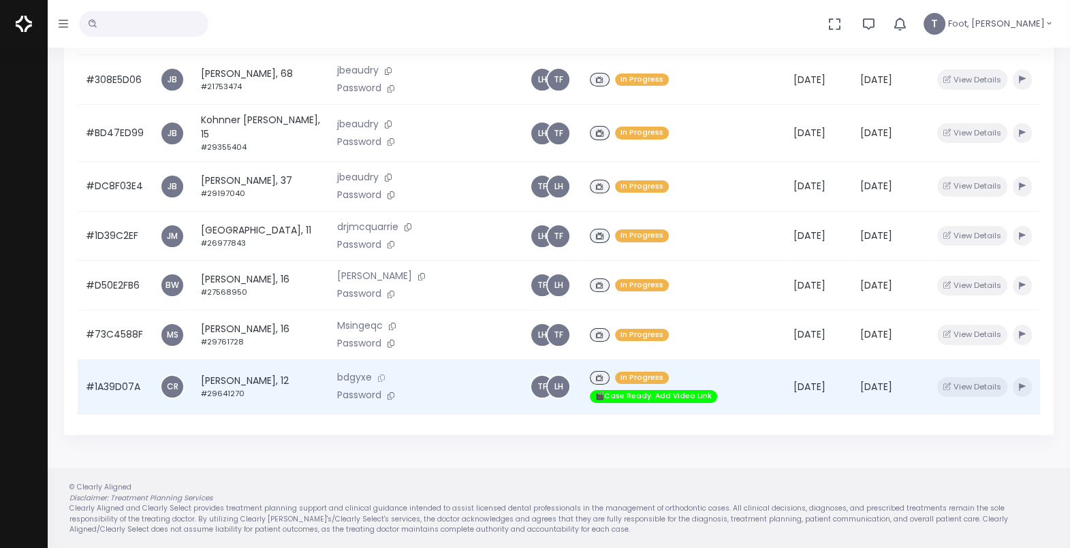
click at [378, 381] on icon at bounding box center [381, 378] width 7 height 7
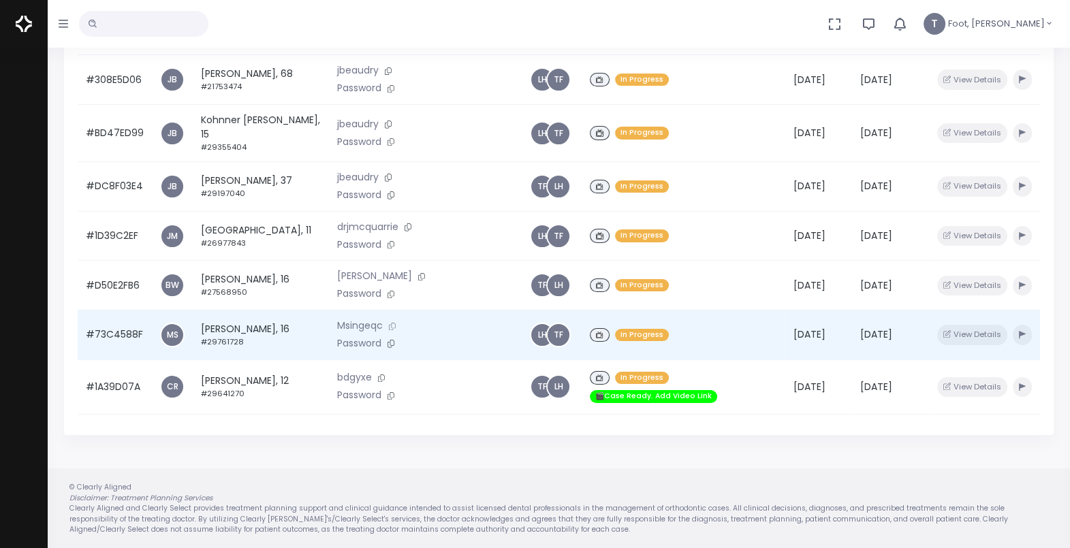
click at [389, 330] on icon at bounding box center [392, 326] width 7 height 7
click at [1017, 344] on button "button" at bounding box center [1022, 335] width 19 height 20
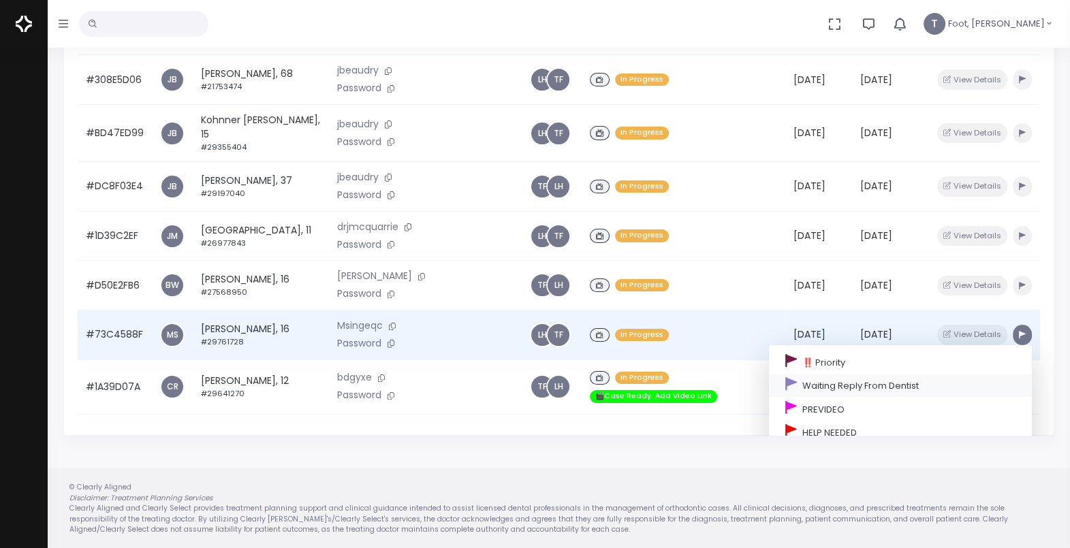
scroll to position [100, 0]
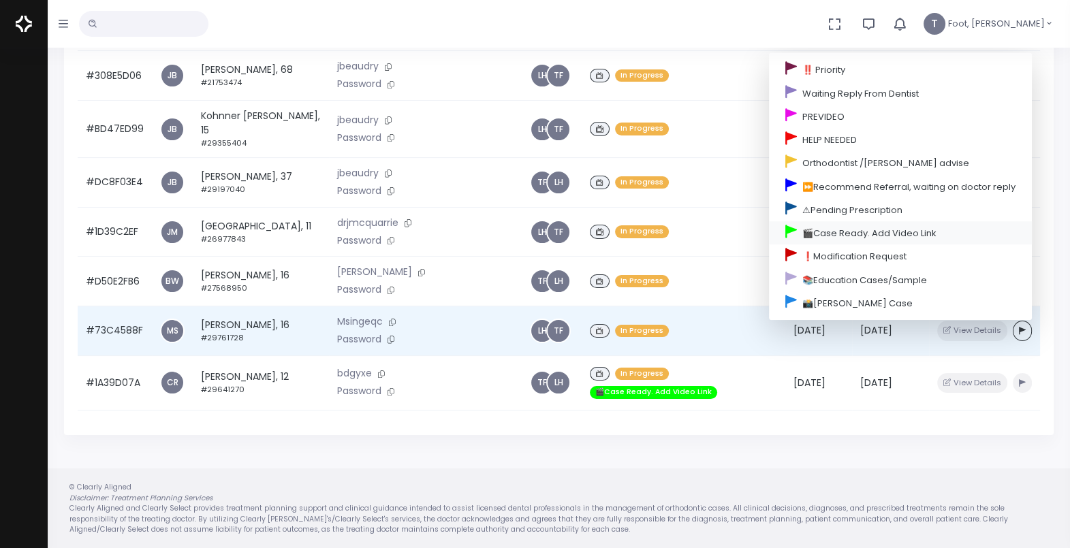
click at [844, 238] on link "🎬Case Ready. Add Video Link" at bounding box center [900, 232] width 263 height 23
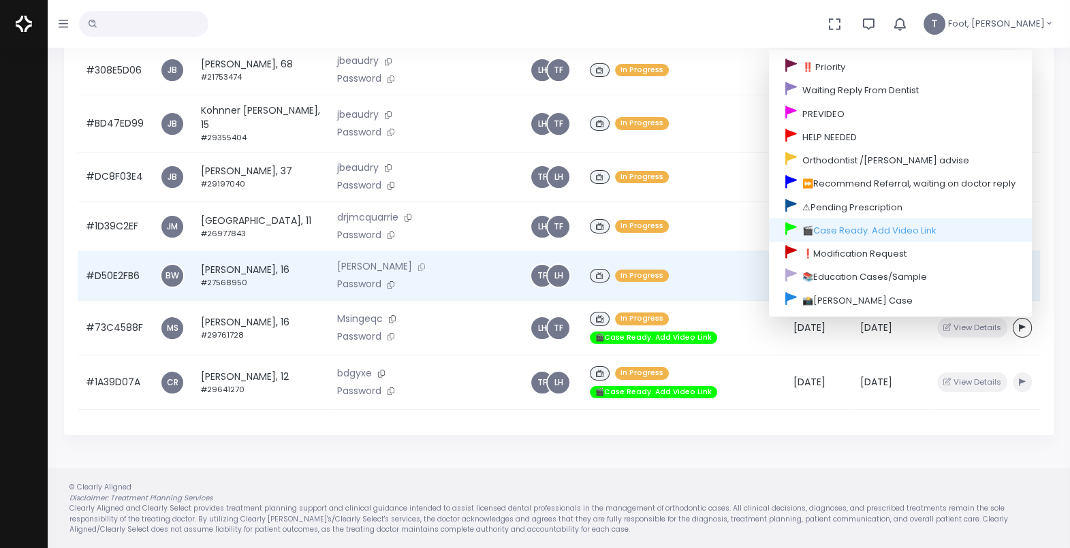
click at [418, 271] on icon at bounding box center [421, 267] width 7 height 7
click at [248, 273] on td "[PERSON_NAME], 16 #27568950" at bounding box center [261, 276] width 136 height 50
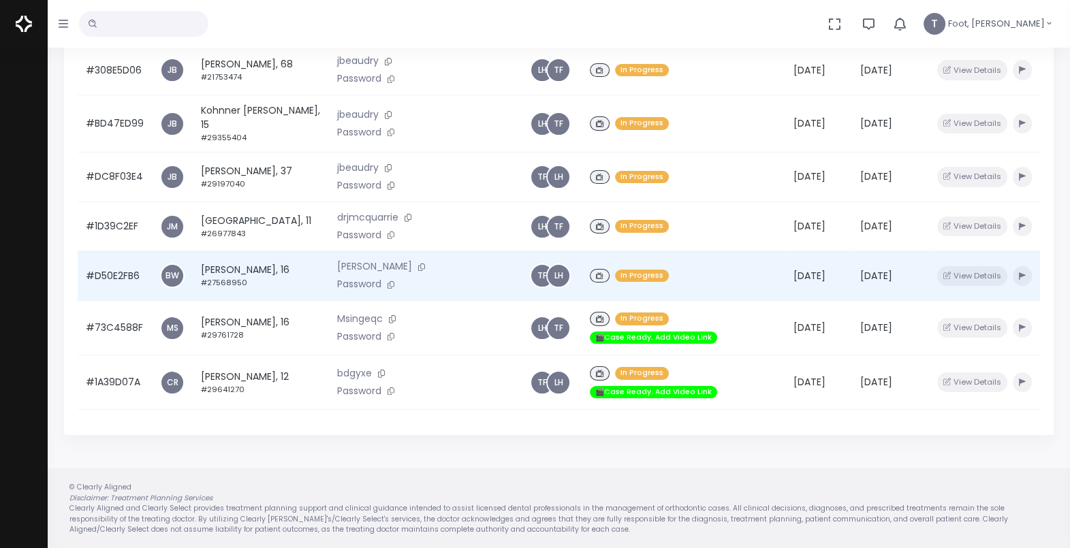
click at [248, 273] on td "[PERSON_NAME], 16 #27568950" at bounding box center [261, 276] width 136 height 50
click at [256, 269] on td "[PERSON_NAME], 16 #27568950" at bounding box center [261, 276] width 136 height 50
click at [251, 279] on td "[PERSON_NAME], 16 #27568950" at bounding box center [261, 276] width 136 height 50
click at [958, 284] on button "View Details" at bounding box center [972, 276] width 70 height 20
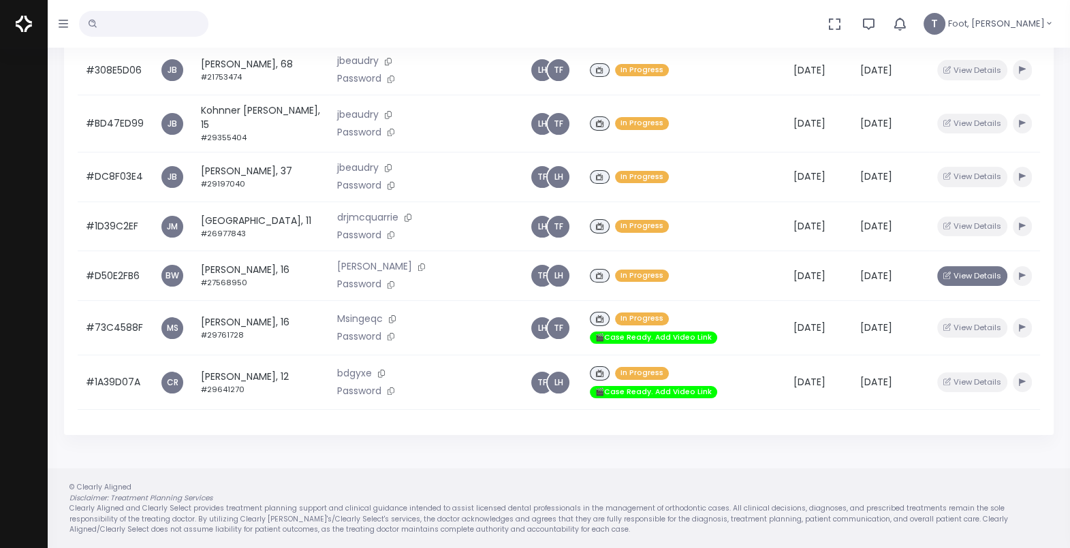
scroll to position [155, 0]
